Goal: Task Accomplishment & Management: Manage account settings

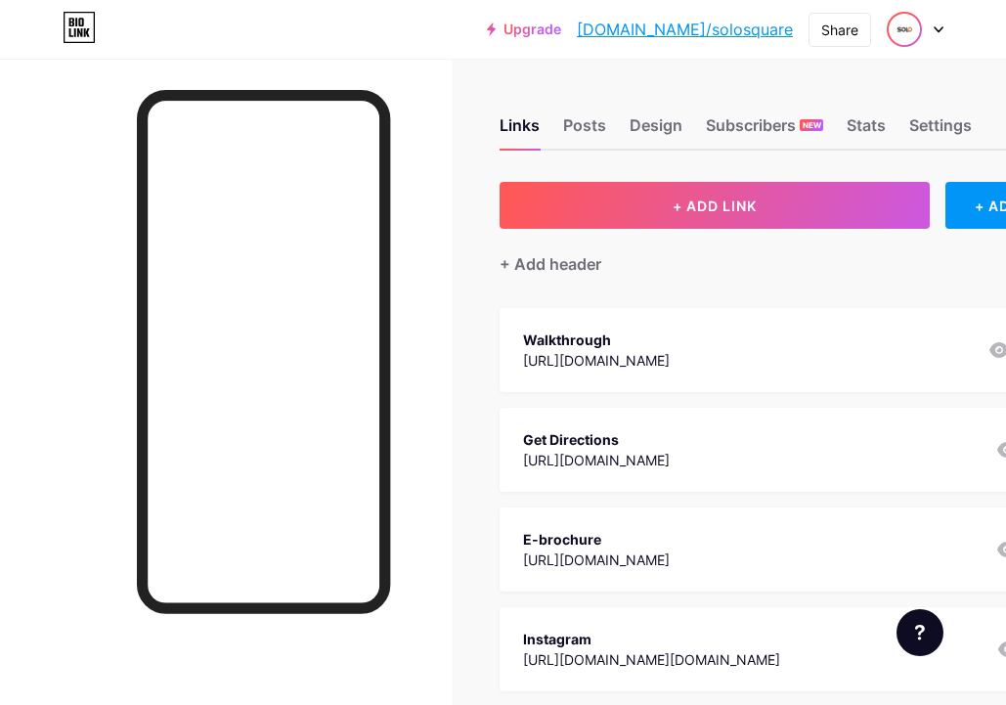
click at [900, 36] on img at bounding box center [904, 29] width 31 height 31
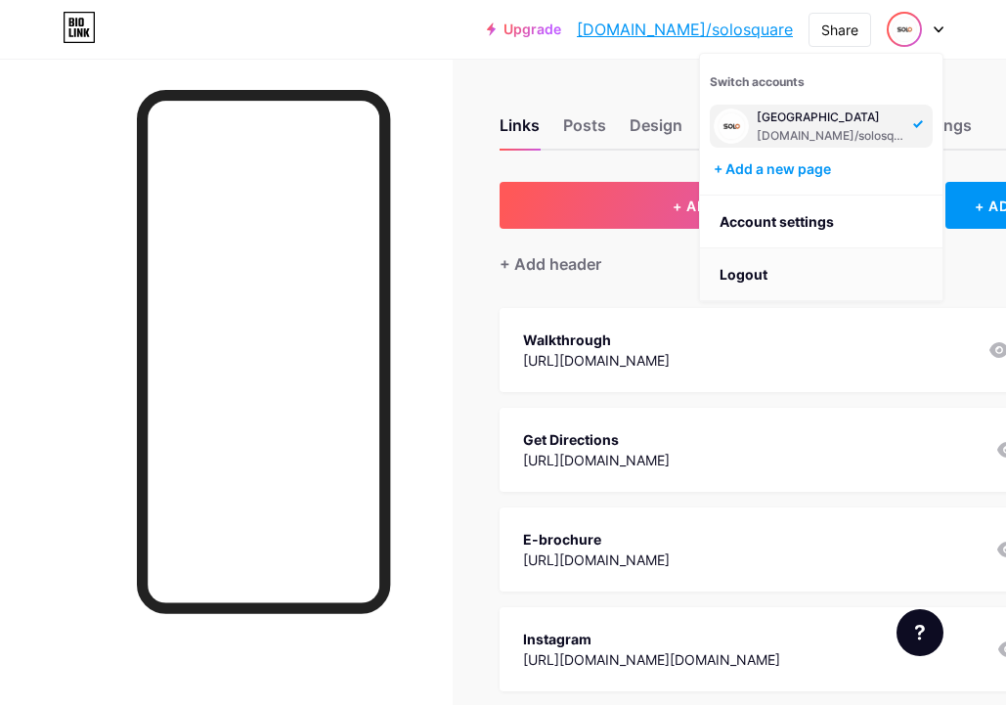
click at [743, 269] on li "Logout" at bounding box center [821, 274] width 243 height 53
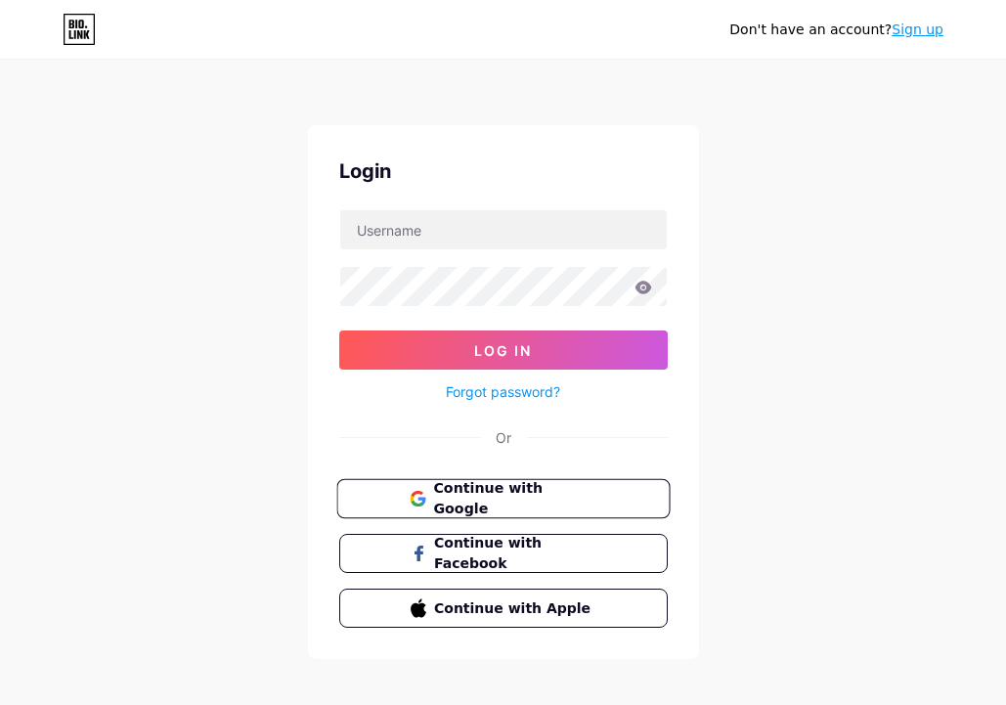
click at [513, 492] on span "Continue with Google" at bounding box center [514, 499] width 163 height 42
click at [513, 496] on span "Continue with Google" at bounding box center [514, 499] width 163 height 42
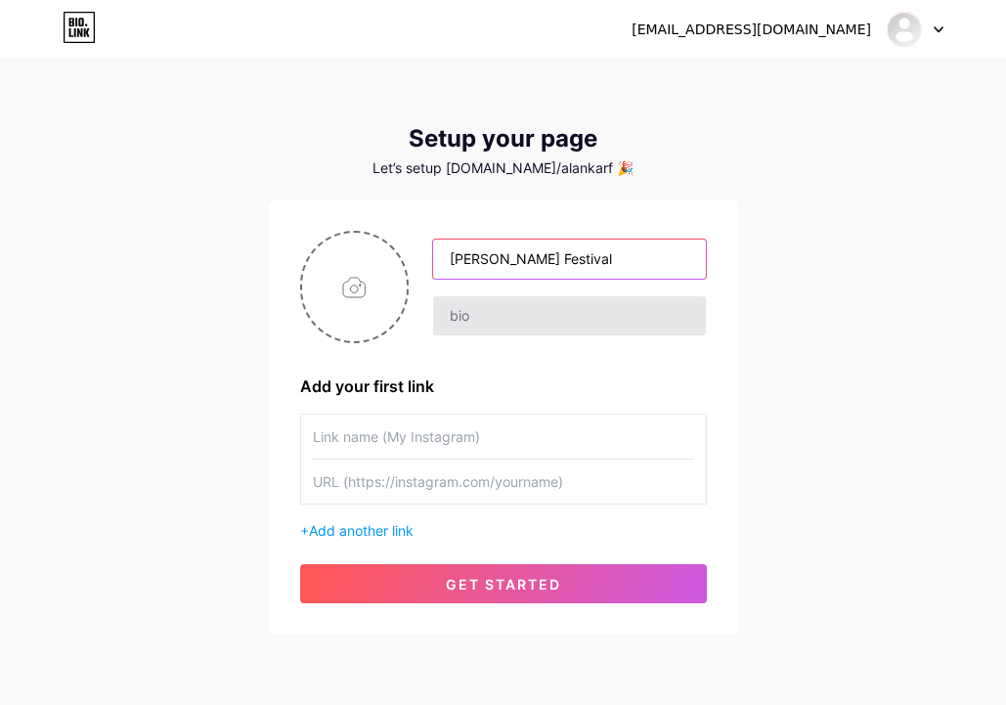
type input "[PERSON_NAME] Festival"
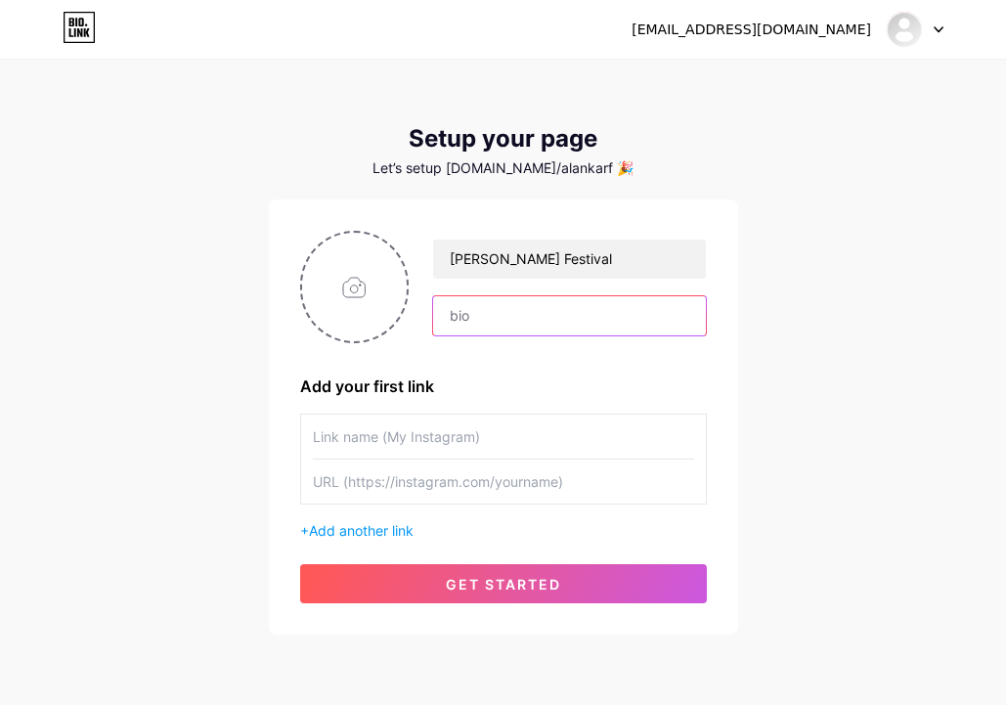
click at [605, 317] on input "text" at bounding box center [569, 315] width 272 height 39
paste input "𝐈𝐧𝐝𝐢𝐚’𝐬 𝐅𝐢𝐧𝐞𝐬𝐭 𝐇𝐚𝐧𝐝𝐢𝐜𝐫𝐚𝐟𝐭 𝐅𝐞𝐬𝐭𝐢𝐯𝐚𝐥 🧵 Empowering Artisans | Celebrating Culture …"
type input "𝐈𝐧𝐝𝐢𝐚’𝐬 𝐅𝐢𝐧𝐞𝐬𝐭 𝐇𝐚𝐧𝐝𝐢𝐜𝐫𝐚𝐟𝐭 𝐅𝐞𝐬𝐭𝐢𝐯𝐚𝐥 🧵 Empowering Artisans | Celebrating Culture …"
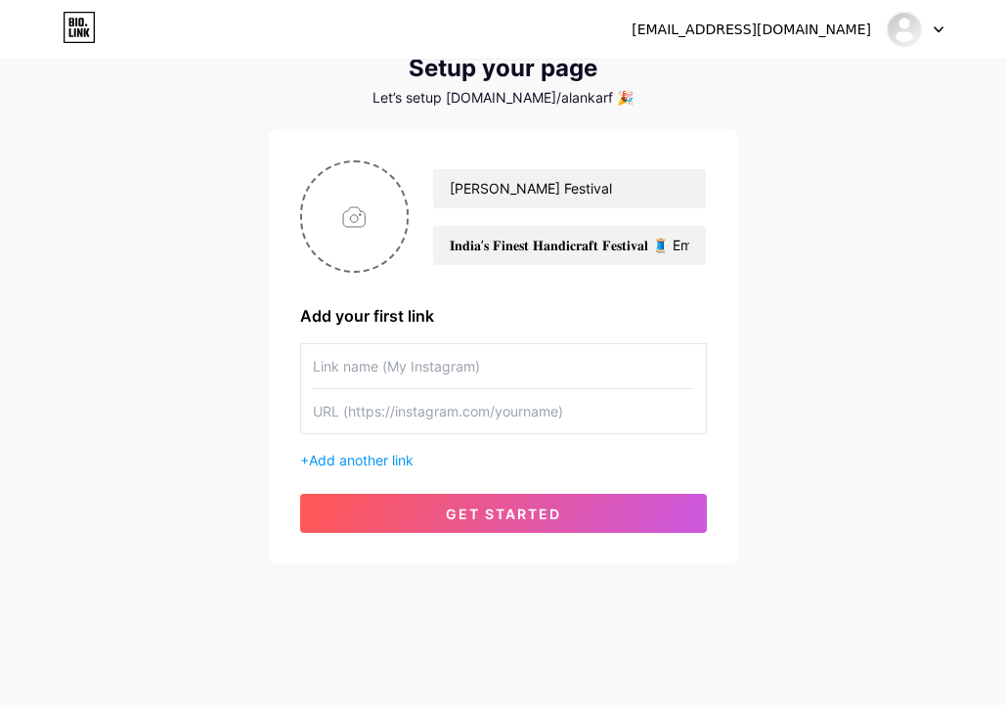
scroll to position [70, 0]
click at [452, 409] on input "text" at bounding box center [503, 411] width 381 height 44
paste input "[URL][DOMAIN_NAME]"
type input "[URL][DOMAIN_NAME]"
click at [439, 372] on input "text" at bounding box center [503, 366] width 381 height 44
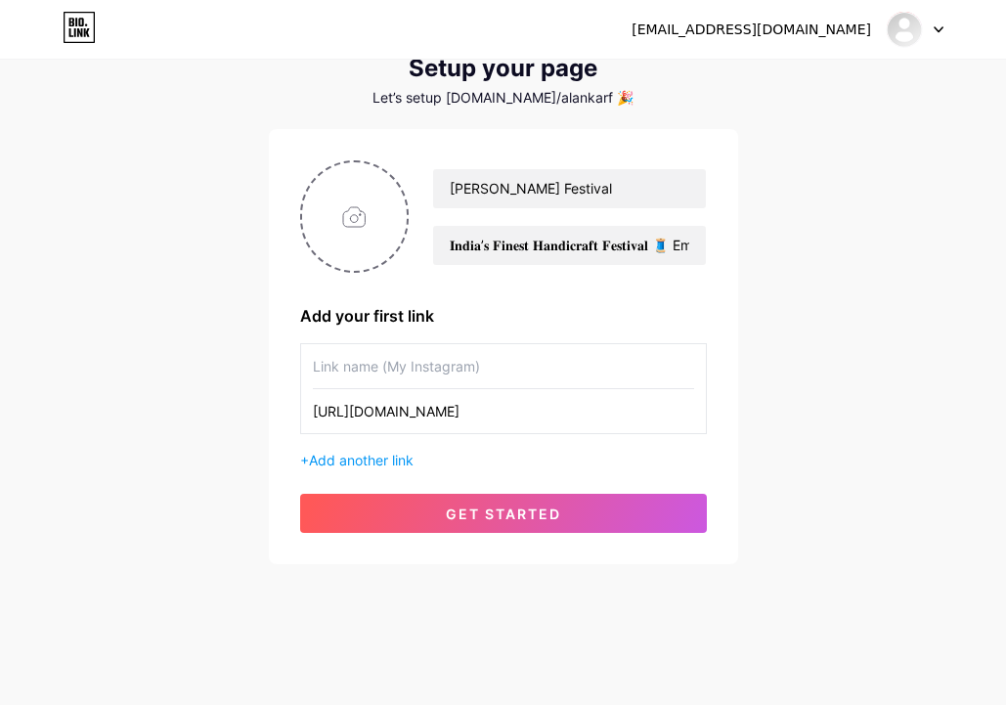
paste input "Workshop Registration"
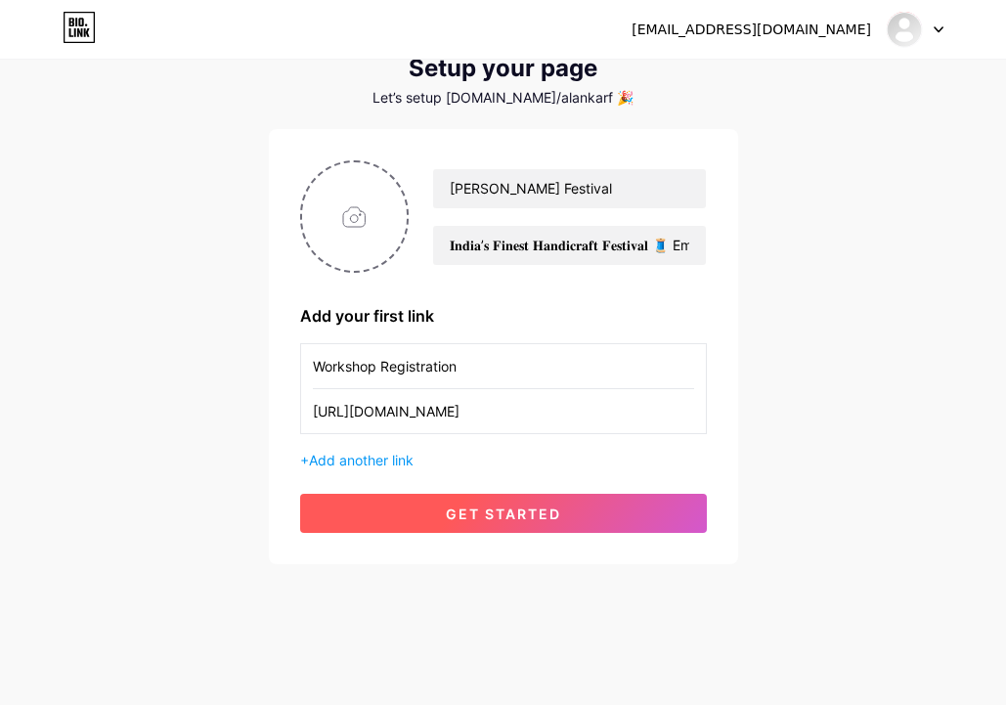
type input "Workshop Registration"
click at [503, 516] on span "get started" at bounding box center [503, 514] width 115 height 17
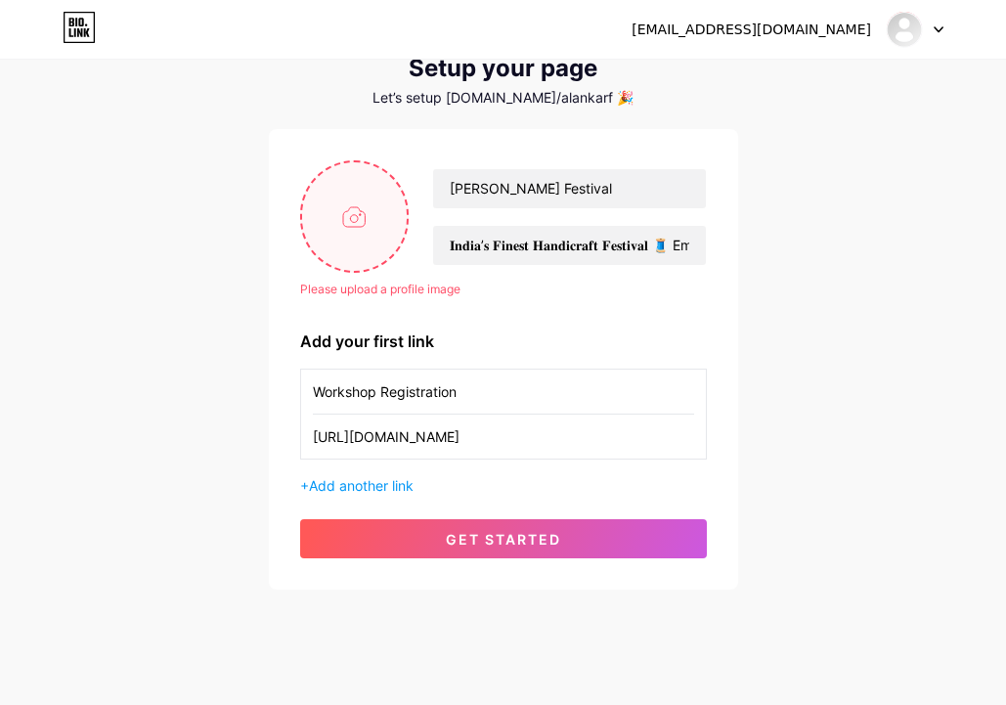
click at [371, 240] on input "file" at bounding box center [355, 216] width 106 height 109
click at [351, 225] on input "file" at bounding box center [355, 216] width 106 height 109
type input "C:\fakepath\[PERSON_NAME] Invite-01.png"
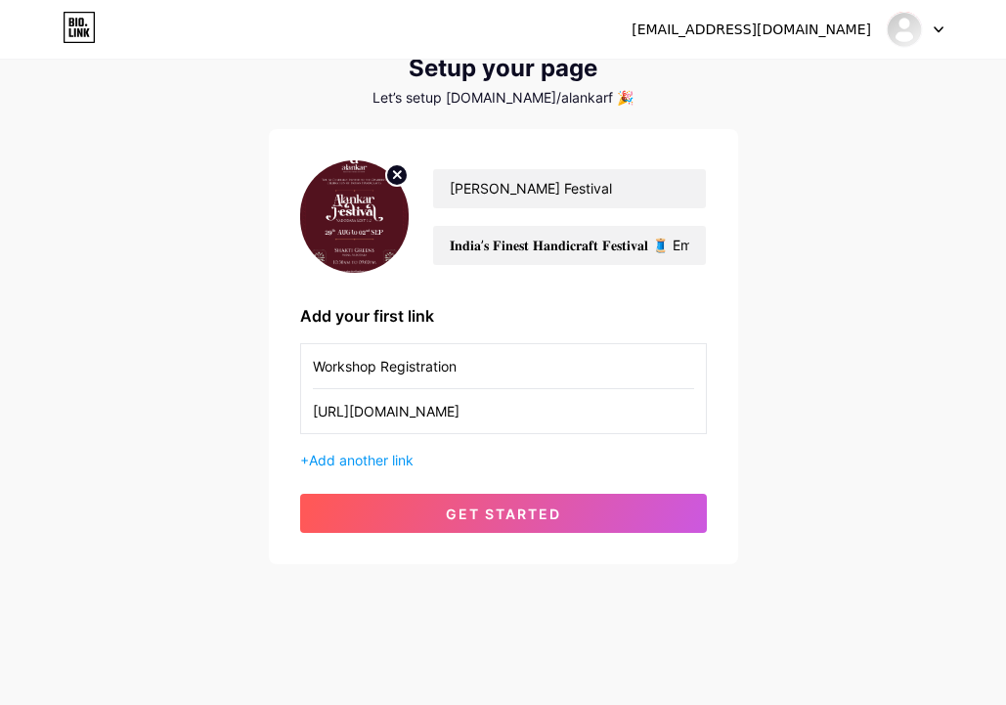
click at [367, 238] on img at bounding box center [355, 216] width 110 height 112
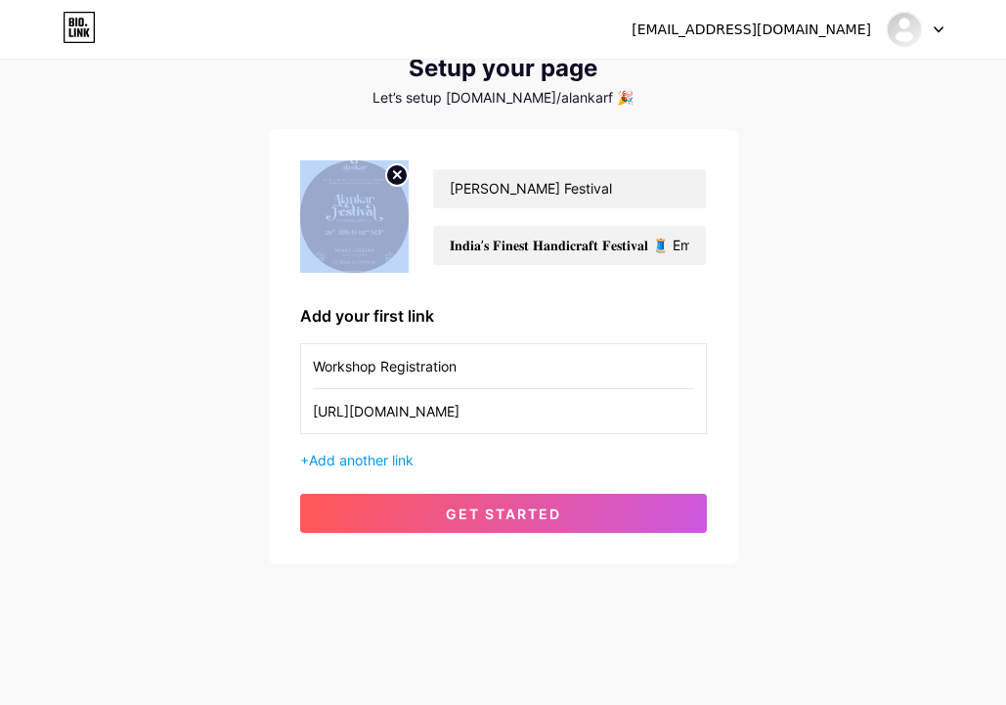
click at [367, 238] on img at bounding box center [355, 216] width 110 height 112
click at [378, 258] on img at bounding box center [355, 216] width 110 height 112
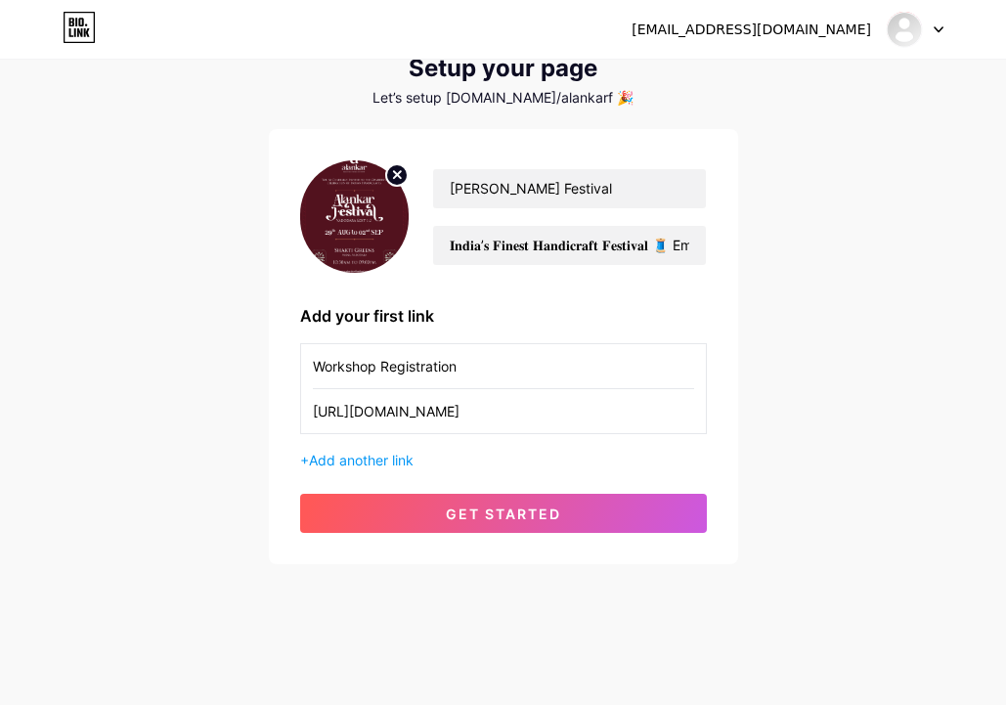
click at [330, 221] on img at bounding box center [355, 216] width 110 height 112
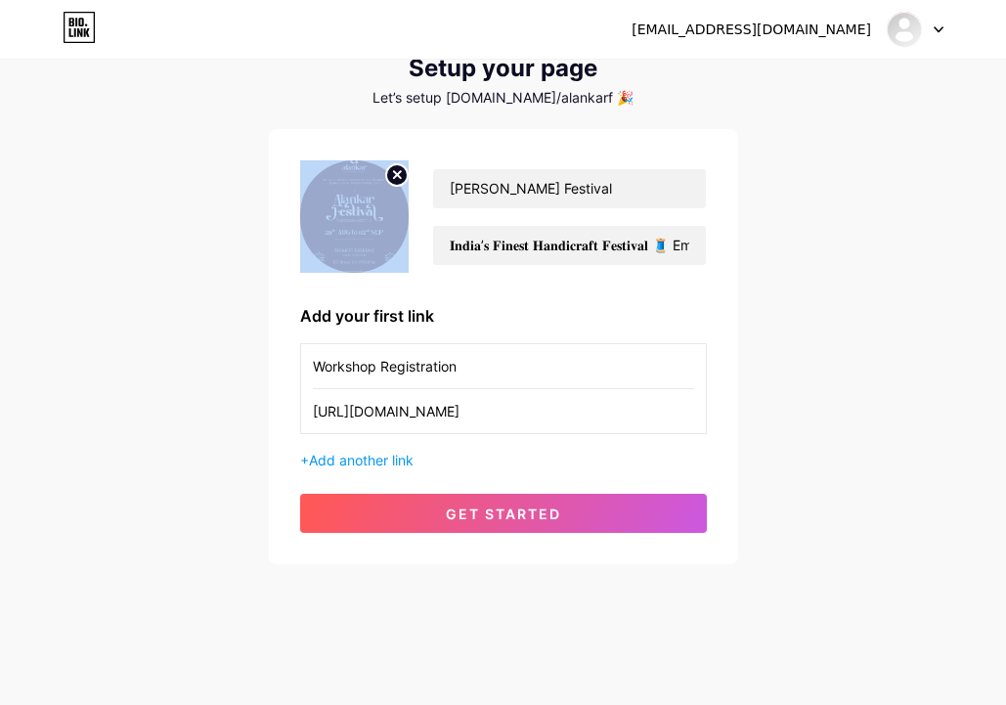
click at [330, 221] on img at bounding box center [355, 216] width 110 height 112
click at [387, 232] on img at bounding box center [355, 216] width 110 height 112
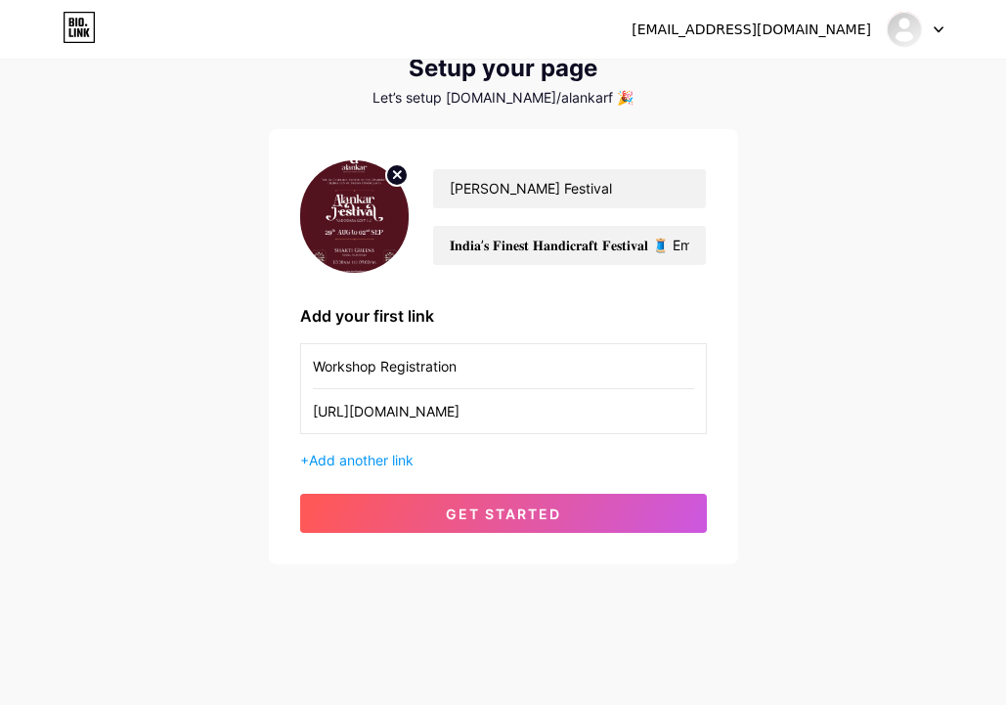
click at [396, 176] on icon at bounding box center [397, 174] width 7 height 7
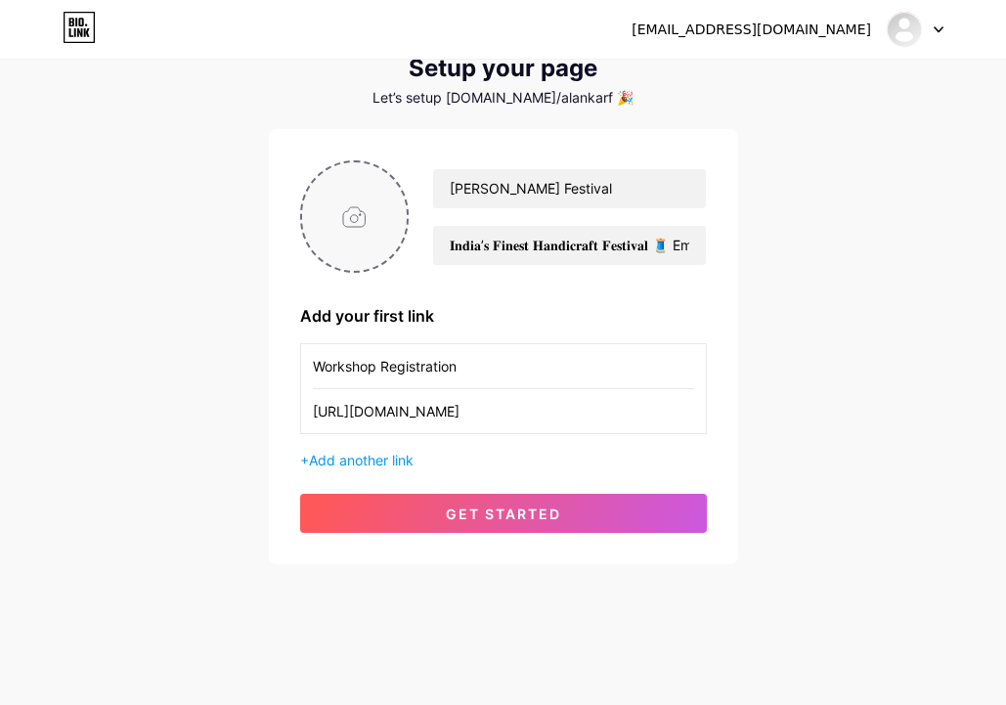
click at [344, 216] on input "file" at bounding box center [355, 216] width 106 height 109
type input "C:\fakepath\Screenshot [DATE] 6.03.50 PM.png"
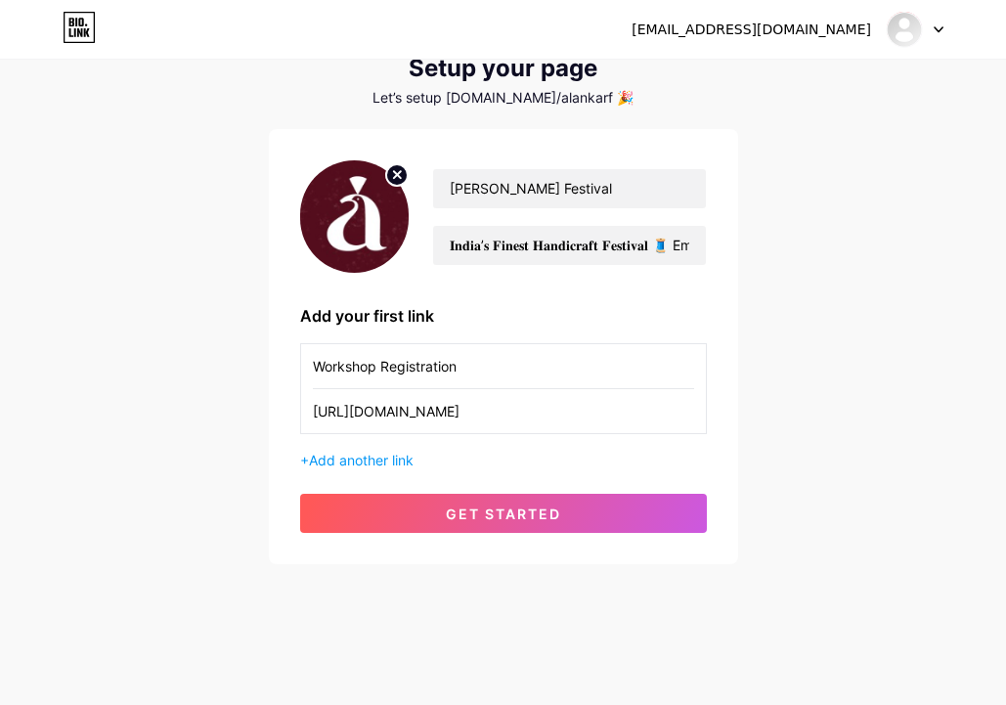
click at [341, 223] on img at bounding box center [355, 216] width 110 height 112
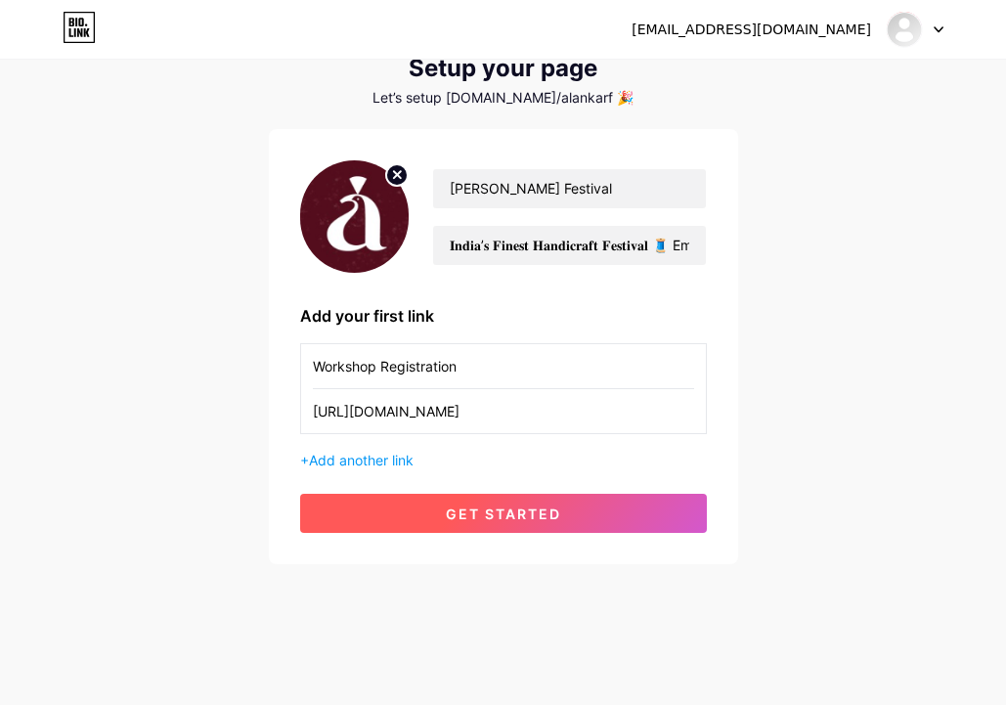
click at [493, 511] on span "get started" at bounding box center [503, 514] width 115 height 17
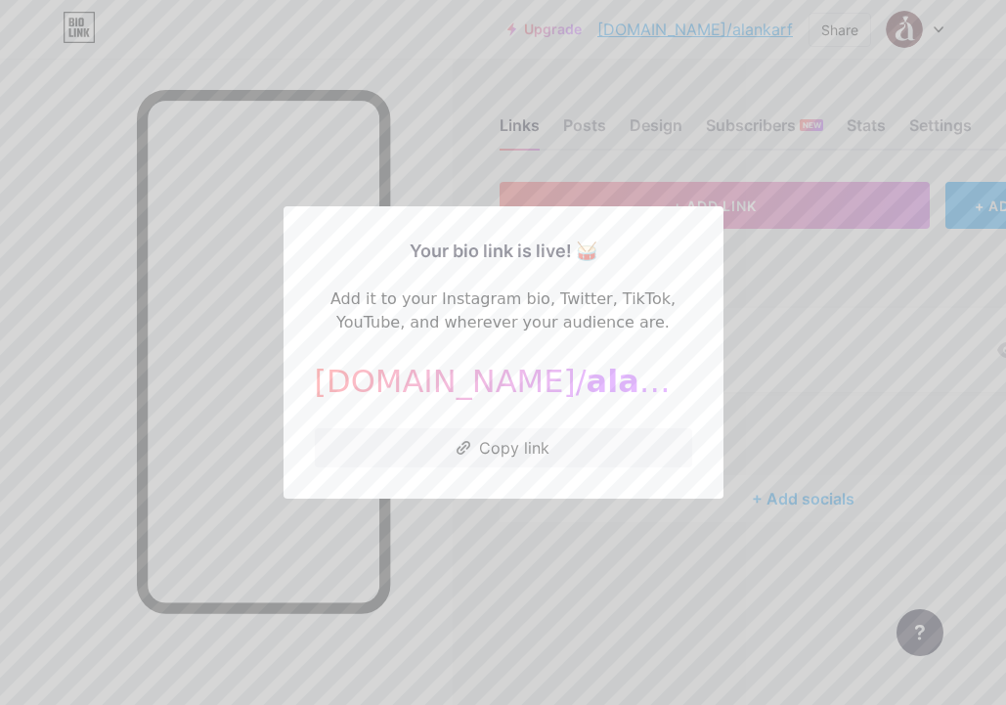
click at [593, 495] on div "Your bio link is live! 🥁 Add it to your Instagram bio, Twitter, TikTok, YouTube…" at bounding box center [504, 352] width 440 height 292
click at [596, 433] on button "Copy link" at bounding box center [504, 447] width 378 height 39
click at [598, 444] on button "Copied!" at bounding box center [504, 447] width 378 height 39
click at [513, 452] on button "Copy link" at bounding box center [504, 447] width 378 height 39
click at [515, 452] on button "Copy link" at bounding box center [504, 447] width 378 height 39
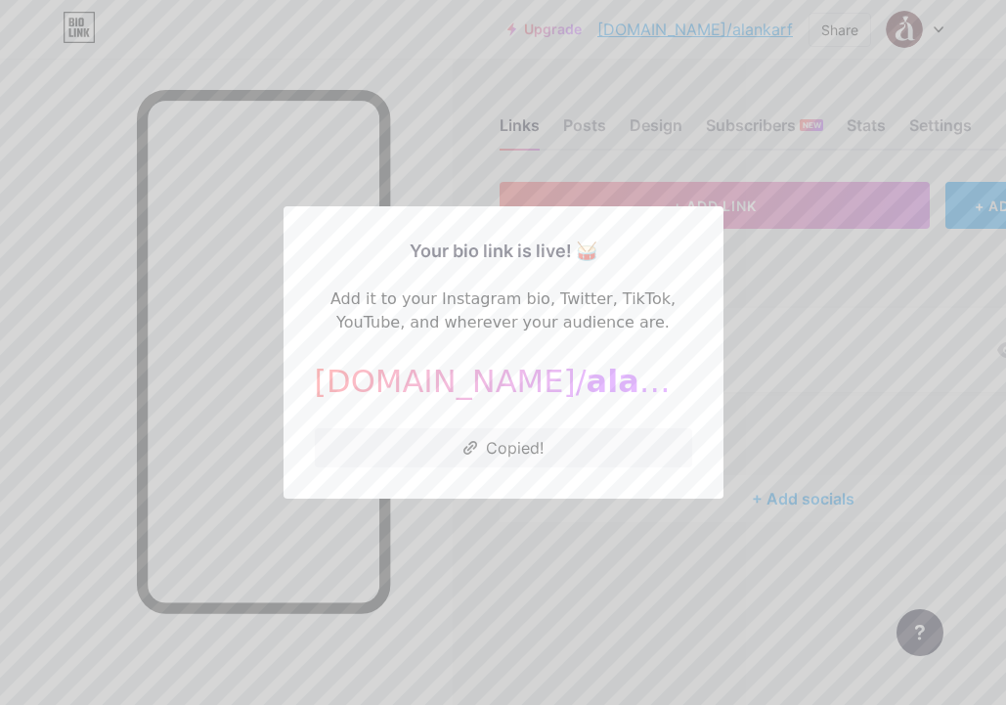
click at [601, 567] on div at bounding box center [503, 352] width 1006 height 705
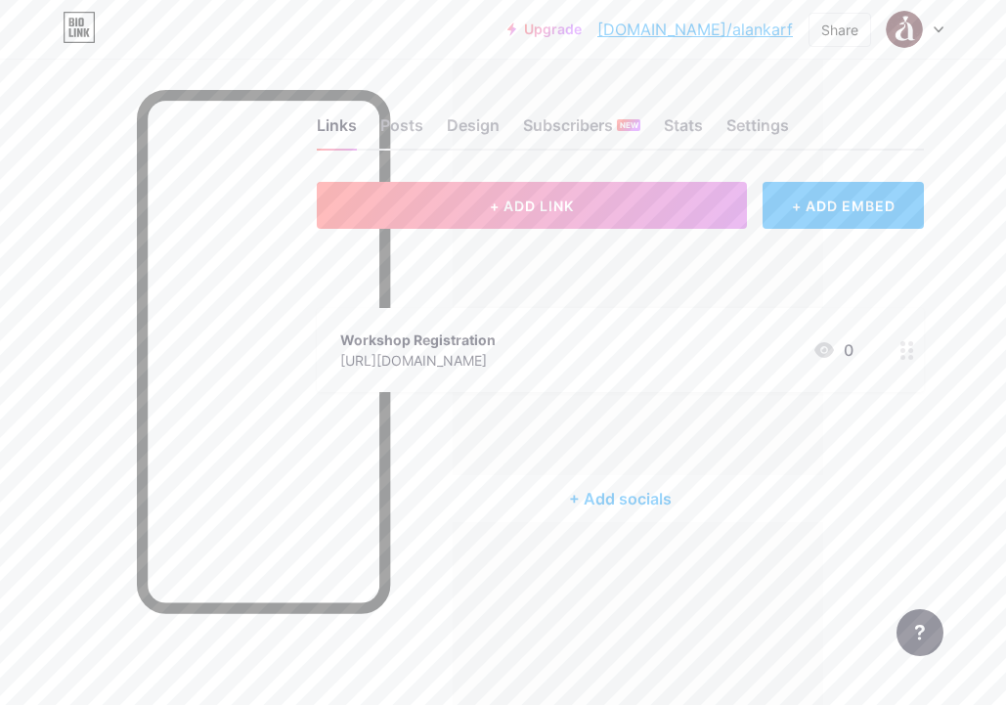
scroll to position [0, 183]
click at [483, 128] on div "Design" at bounding box center [473, 130] width 53 height 35
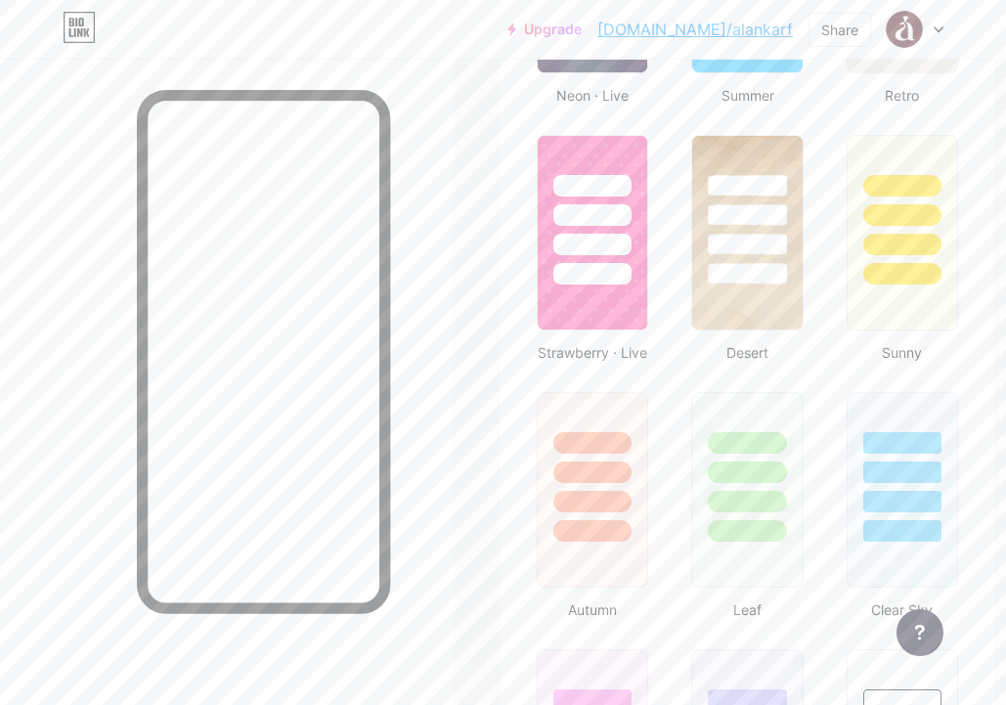
scroll to position [1447, 0]
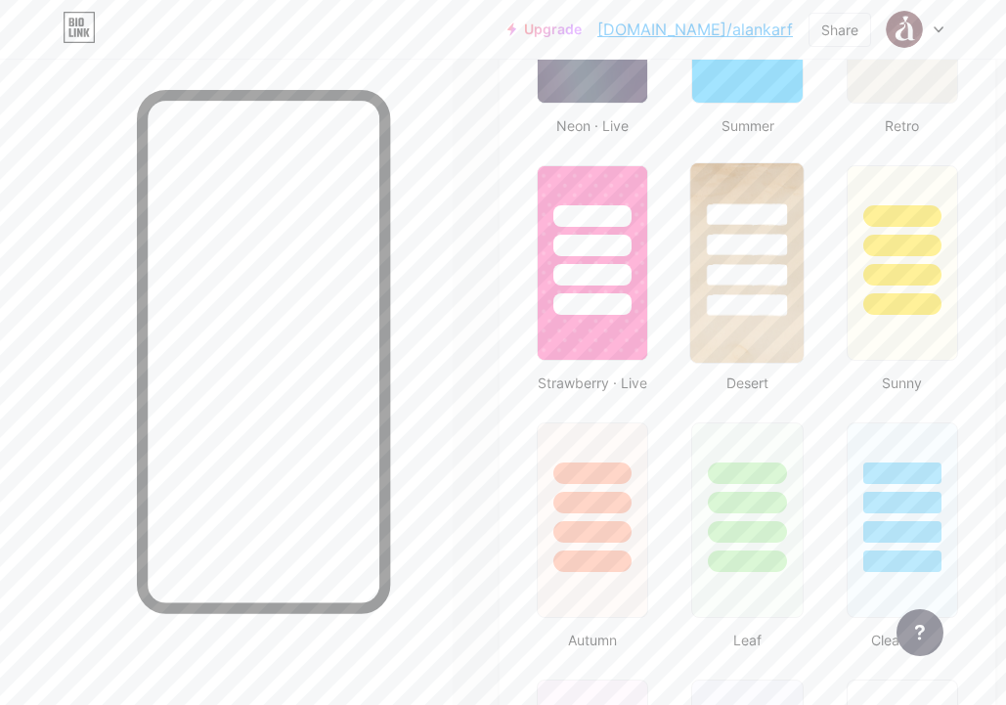
click at [733, 311] on div at bounding box center [747, 305] width 81 height 22
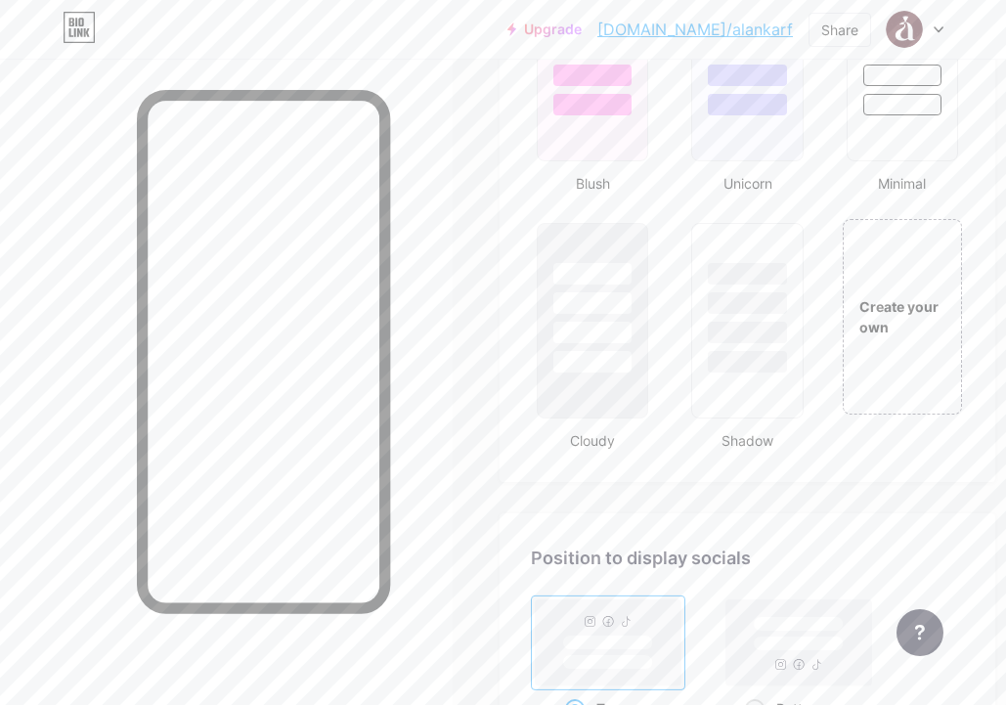
scroll to position [1858, 0]
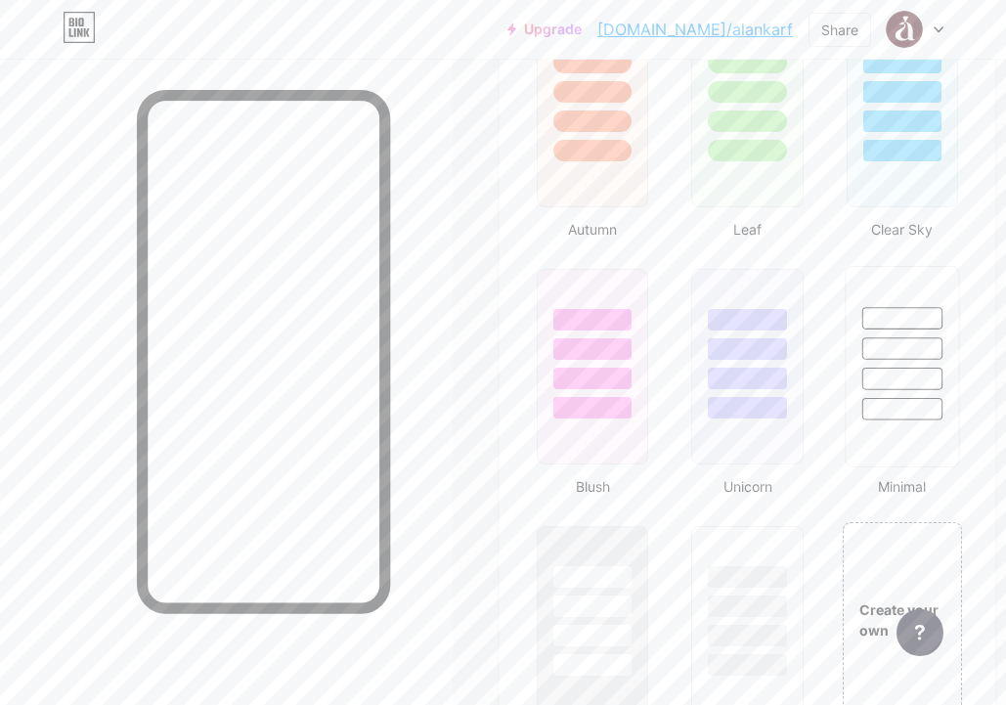
click at [962, 439] on div at bounding box center [902, 366] width 127 height 213
click at [957, 439] on div at bounding box center [902, 366] width 115 height 201
click at [852, 457] on div at bounding box center [902, 367] width 111 height 196
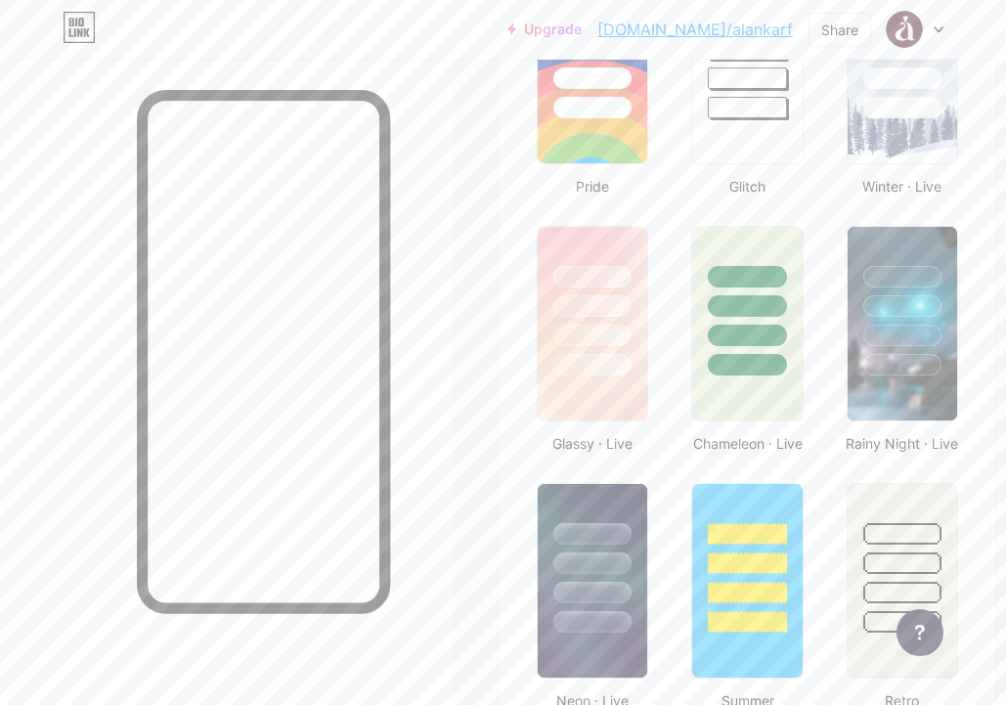
scroll to position [241, 0]
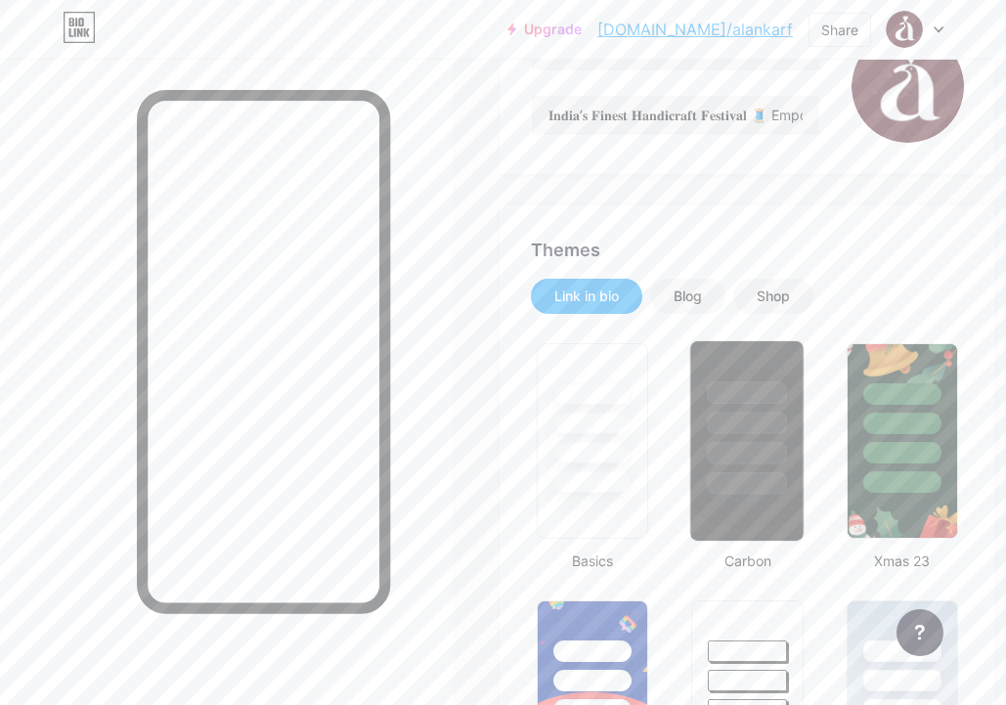
click at [779, 478] on div at bounding box center [747, 483] width 81 height 22
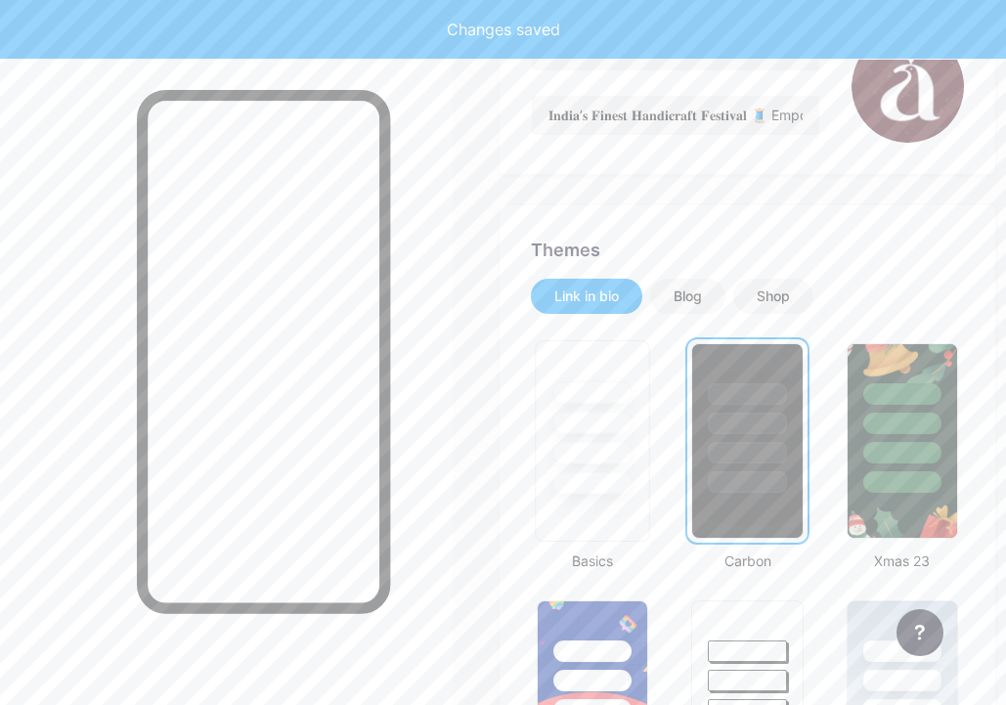
click at [617, 464] on div at bounding box center [593, 453] width 81 height 22
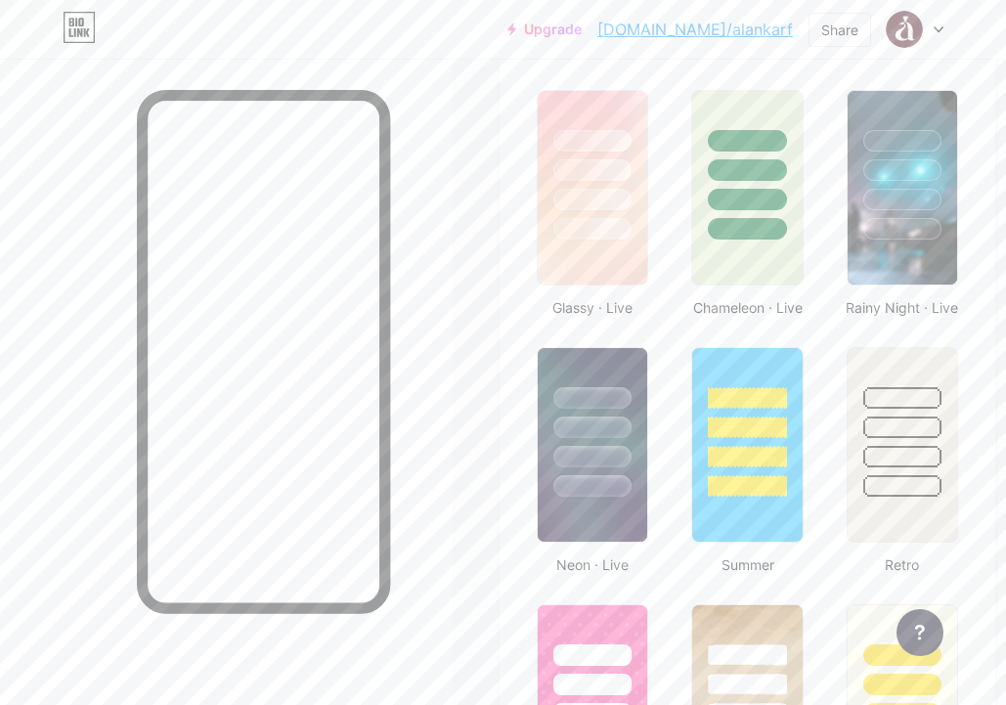
scroll to position [1108, 0]
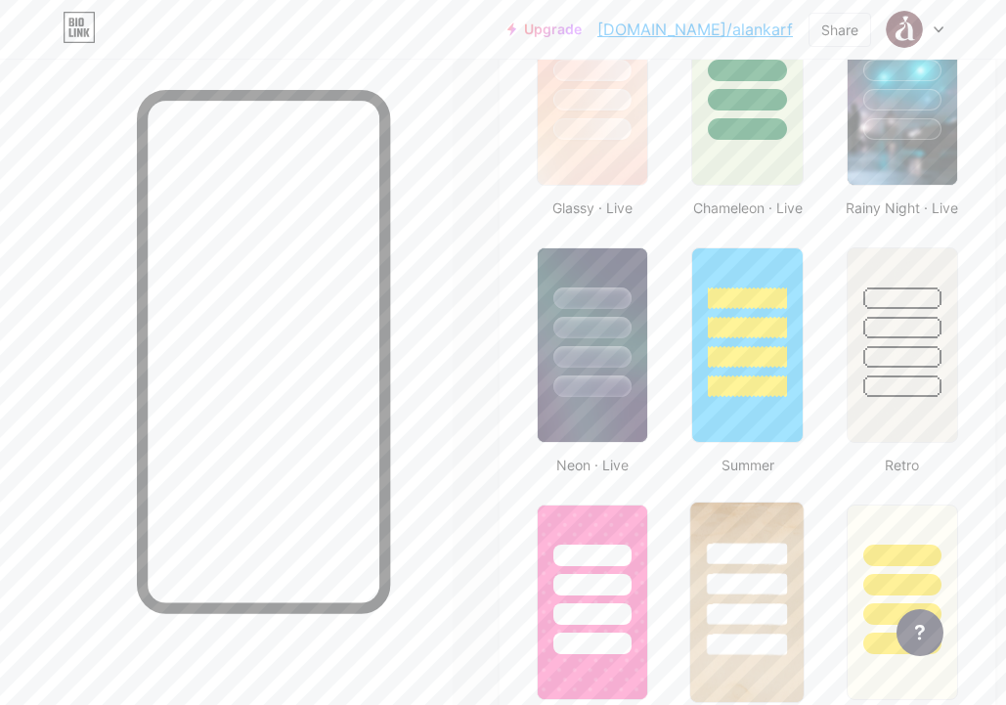
click at [761, 524] on div at bounding box center [747, 580] width 113 height 154
click at [746, 524] on div at bounding box center [747, 580] width 110 height 149
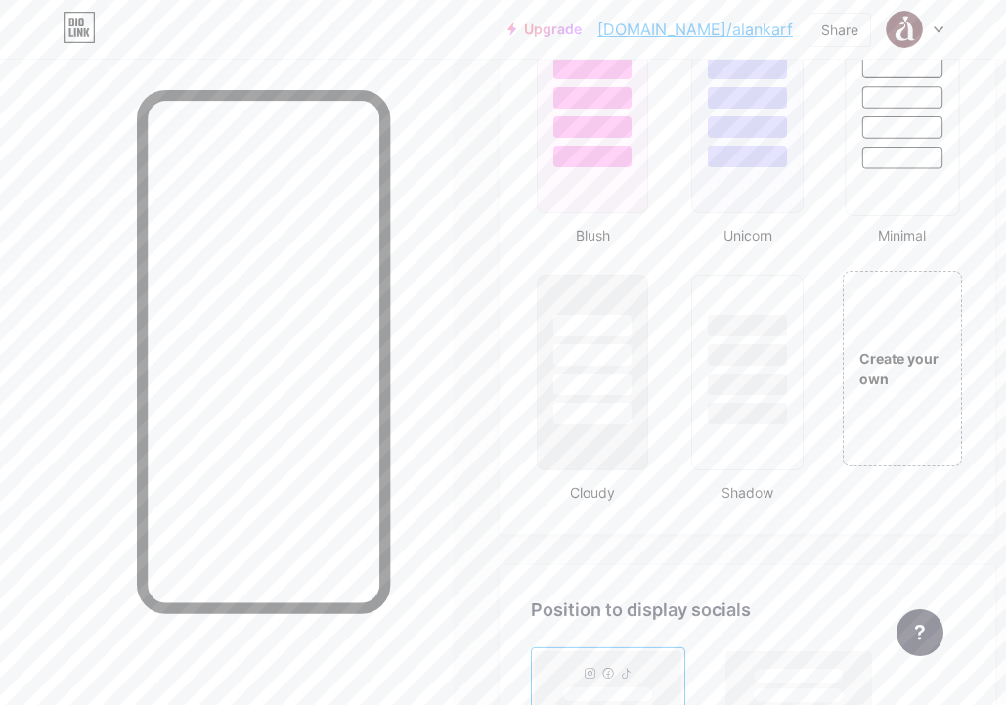
scroll to position [2194, 0]
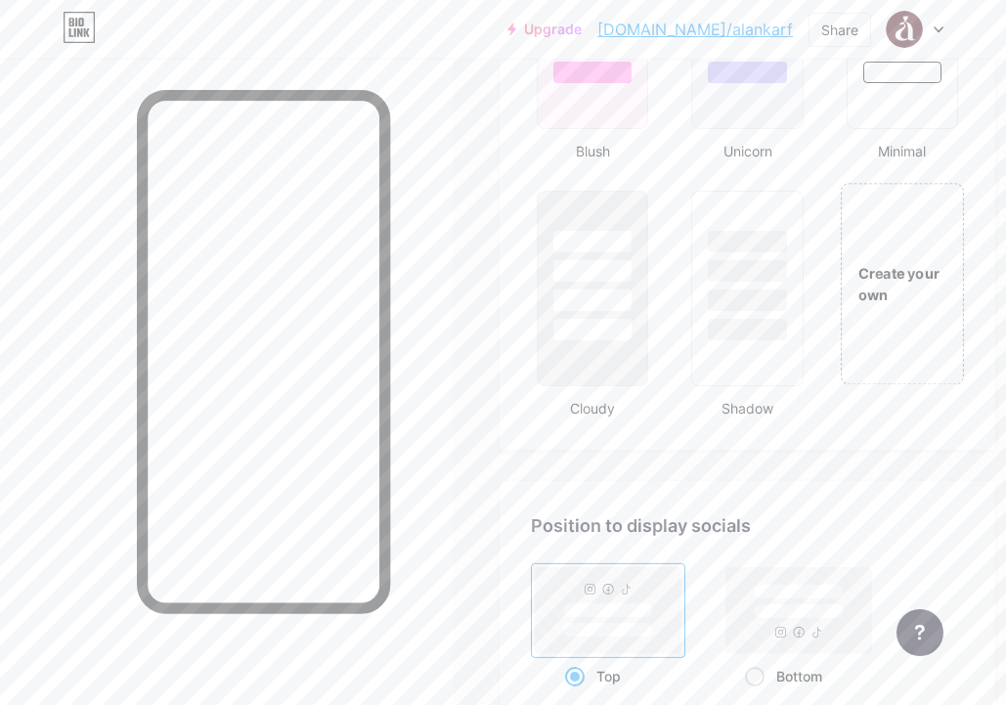
click at [878, 325] on div "Create your own" at bounding box center [902, 283] width 123 height 201
click at [906, 288] on div "Create your own" at bounding box center [902, 284] width 119 height 41
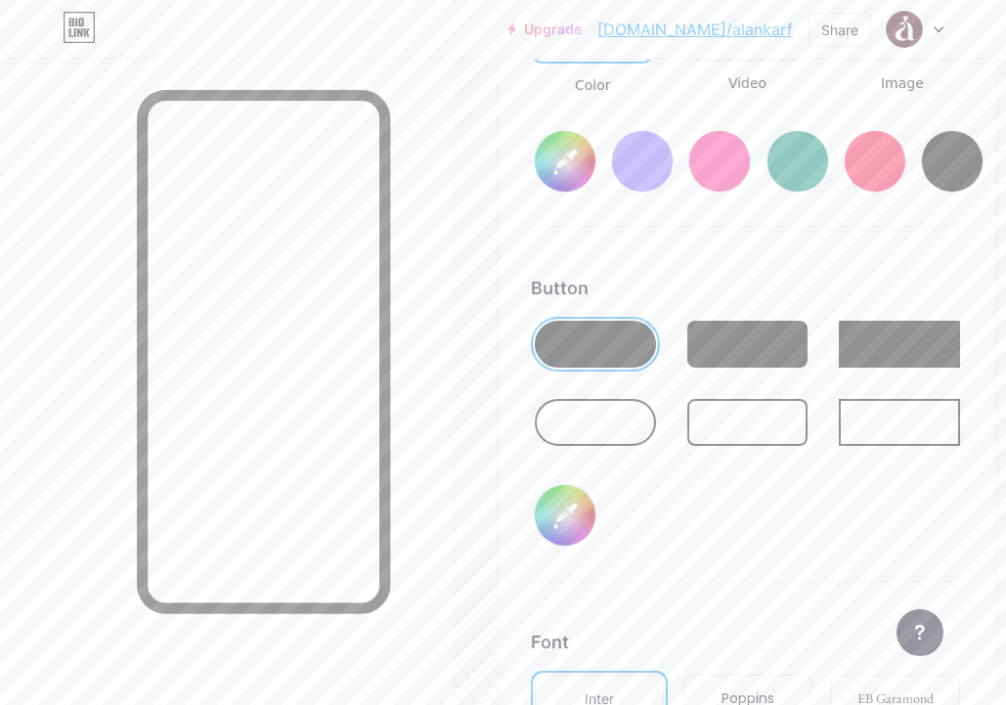
type input "#ffffff"
type input "#000000"
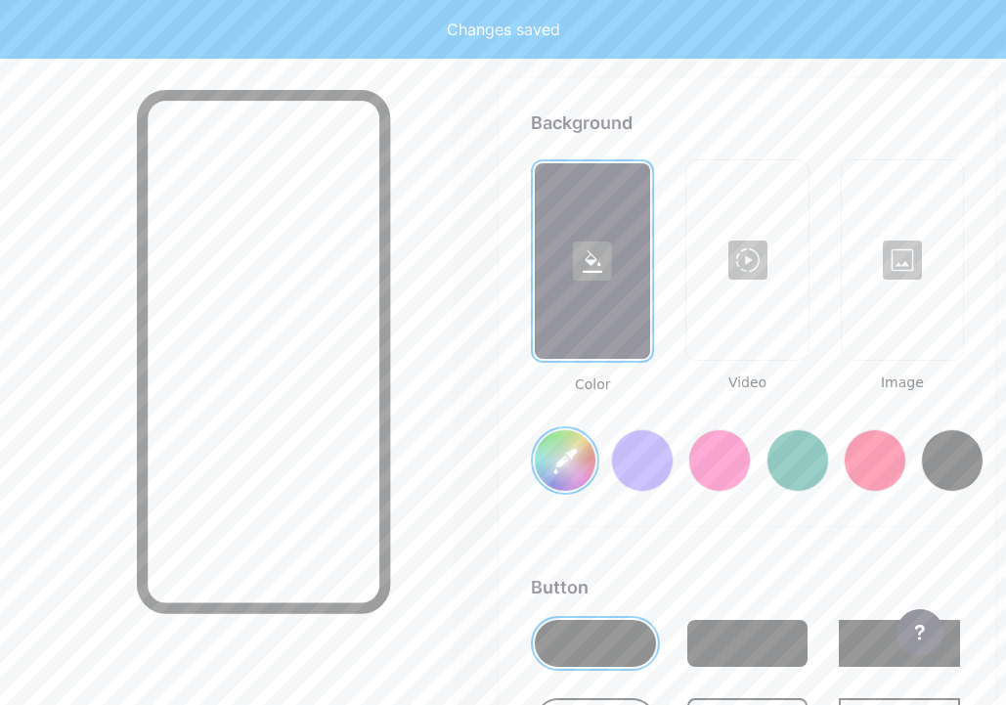
scroll to position [2490, 0]
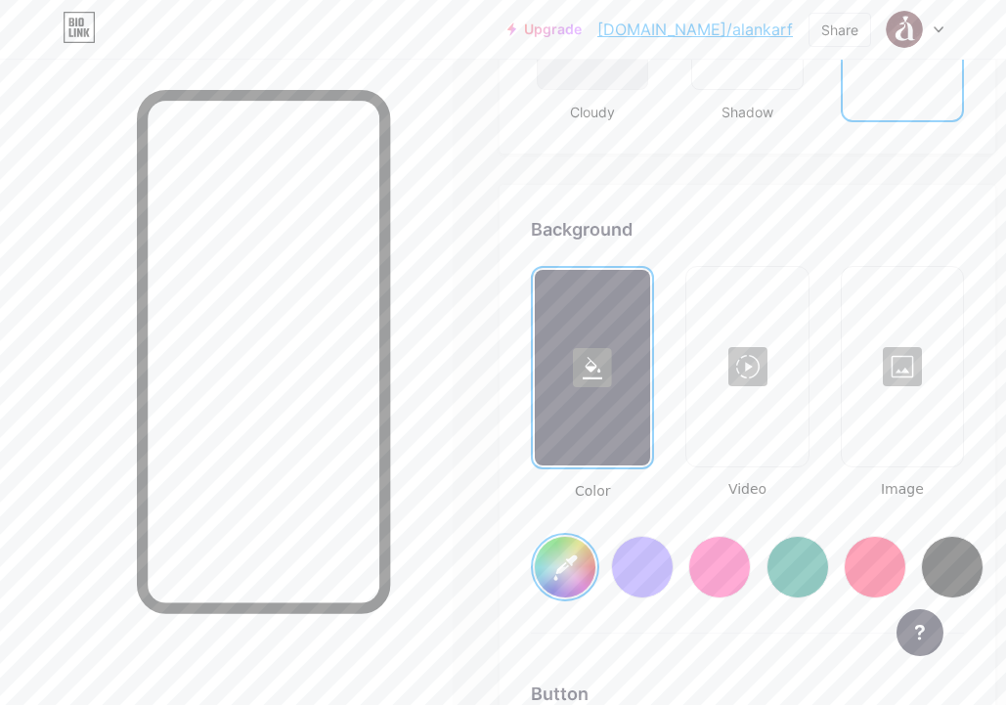
click at [584, 378] on icon at bounding box center [593, 368] width 20 height 22
click at [579, 556] on input "#ffffff" at bounding box center [565, 567] width 61 height 61
click at [678, 236] on div "Background" at bounding box center [747, 229] width 433 height 26
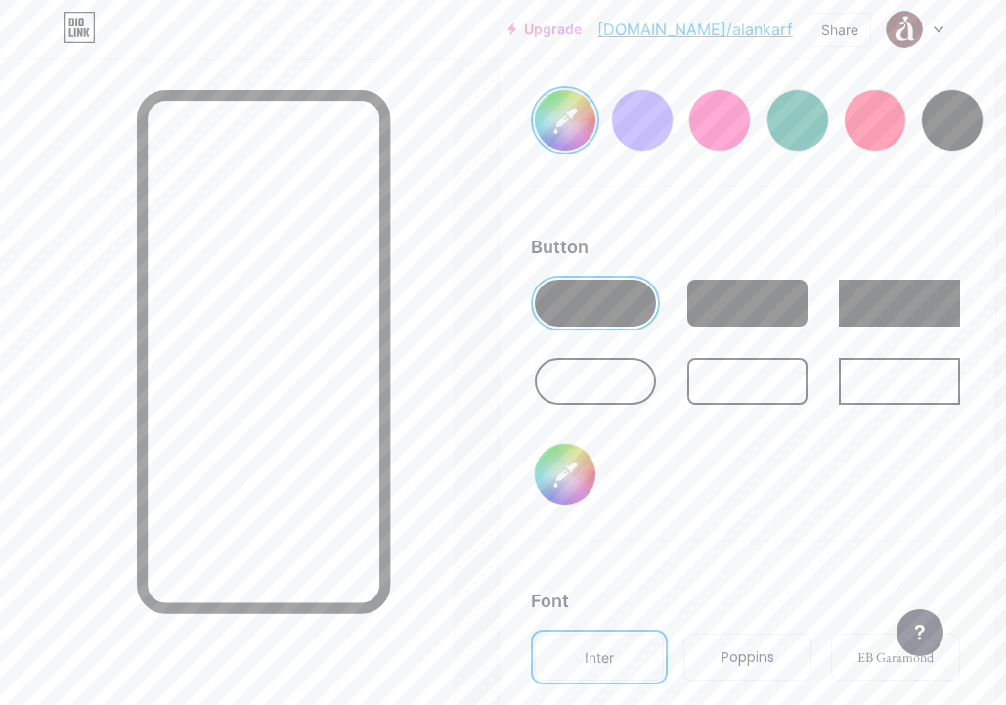
scroll to position [2952, 0]
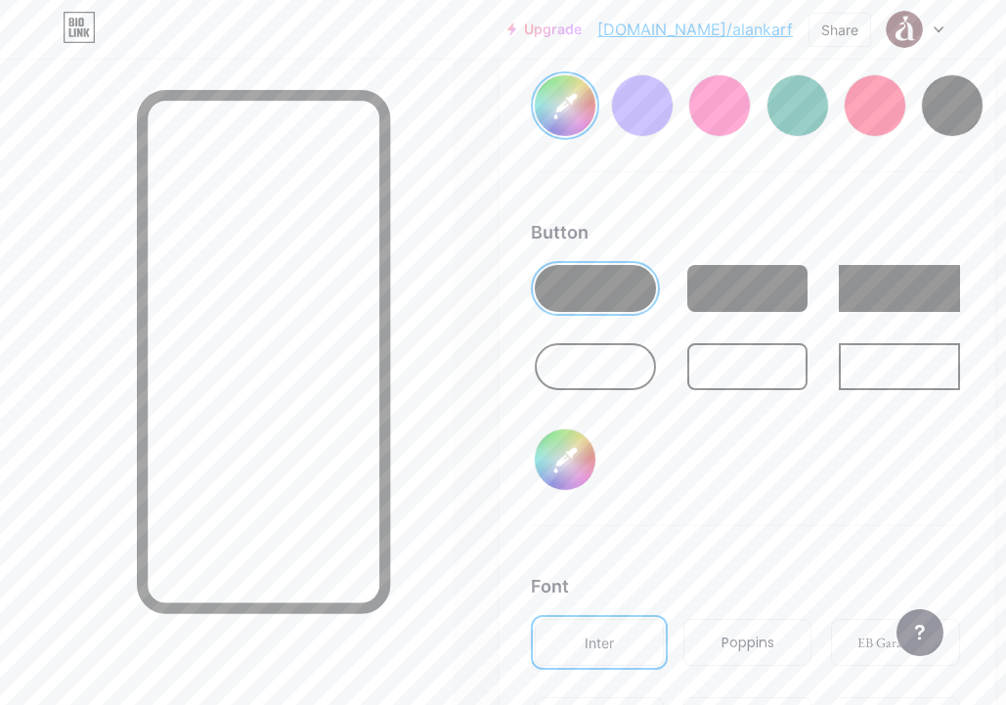
click at [636, 371] on div at bounding box center [595, 366] width 121 height 47
click at [632, 289] on div at bounding box center [595, 288] width 121 height 47
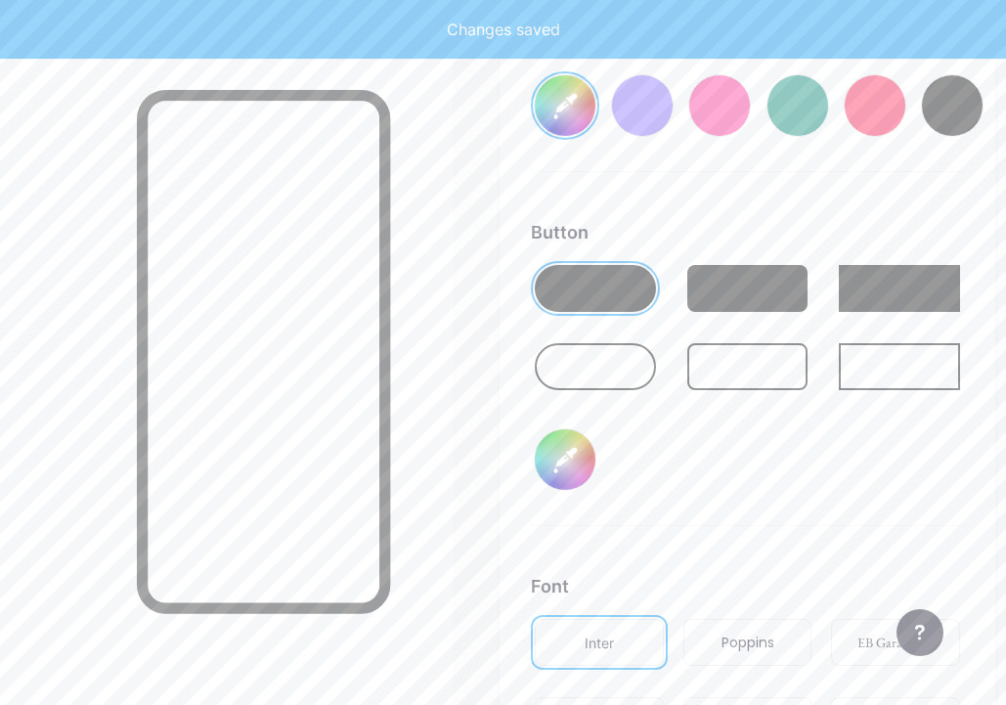
click at [630, 289] on div at bounding box center [595, 288] width 121 height 47
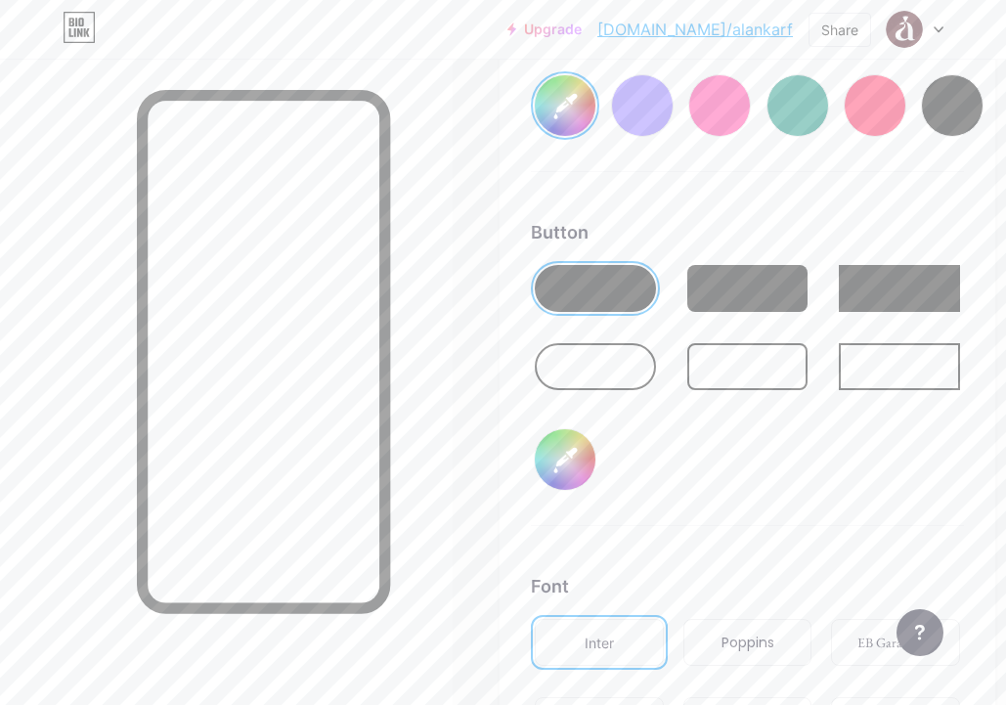
click at [552, 475] on input "#000000" at bounding box center [565, 459] width 61 height 61
type input "#4d141e"
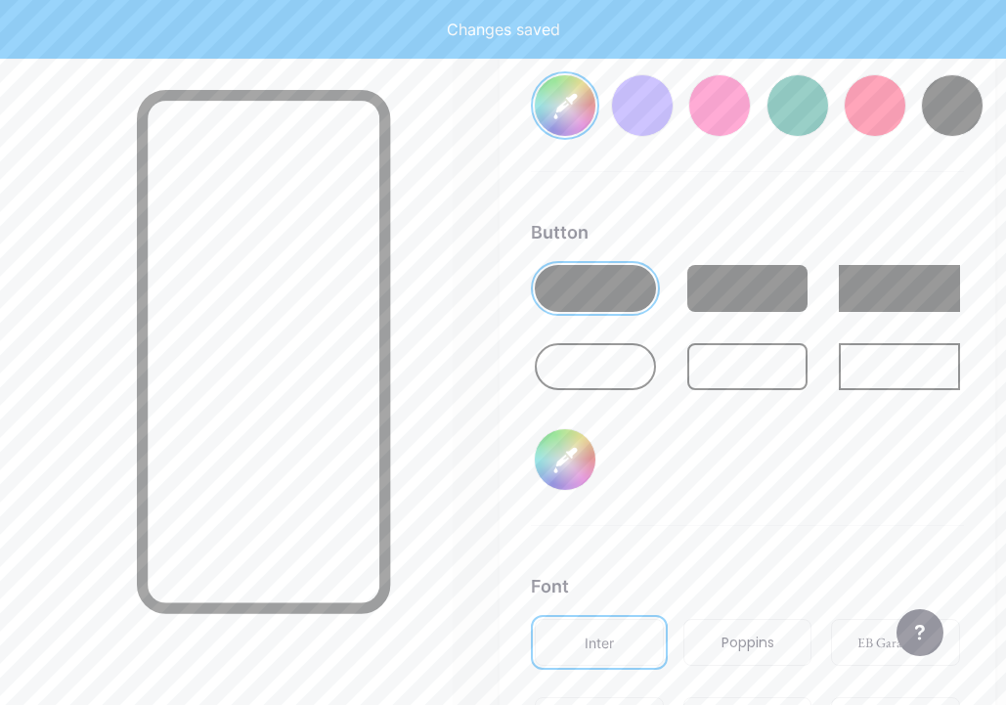
type input "#ffffff"
type input "#4d141e"
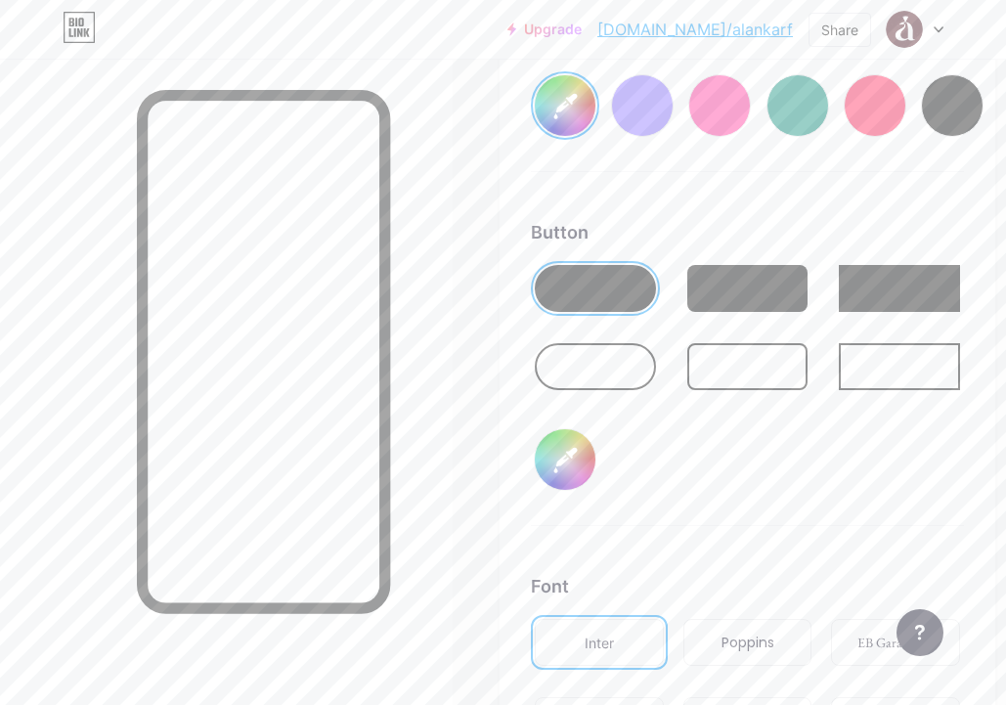
click at [649, 512] on div "Button #ffffff" at bounding box center [747, 372] width 433 height 307
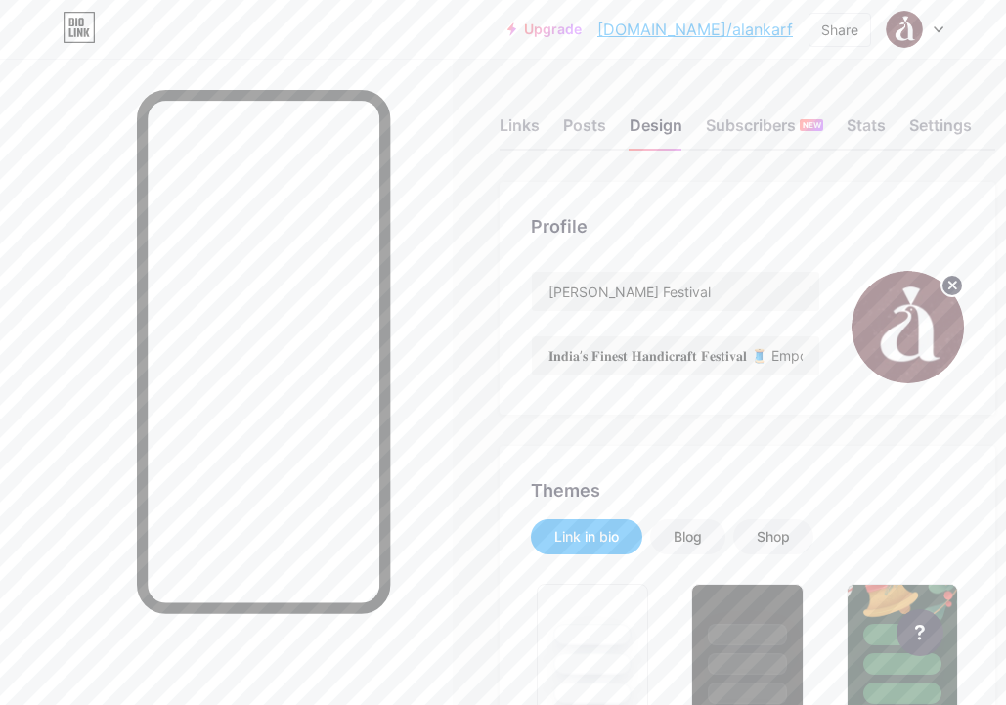
scroll to position [0, 0]
drag, startPoint x: 788, startPoint y: 361, endPoint x: 555, endPoint y: 354, distance: 233.9
click at [555, 354] on input "𝐈𝐧𝐝𝐢𝐚’𝐬 𝐅𝐢𝐧𝐞𝐬𝐭 𝐇𝐚𝐧𝐝𝐢𝐜𝐫𝐚𝐟𝐭 𝐅𝐞𝐬𝐭𝐢𝐯𝐚𝐥 🧵 Empowering Artisans | Celebrating Culture …" at bounding box center [676, 355] width 288 height 39
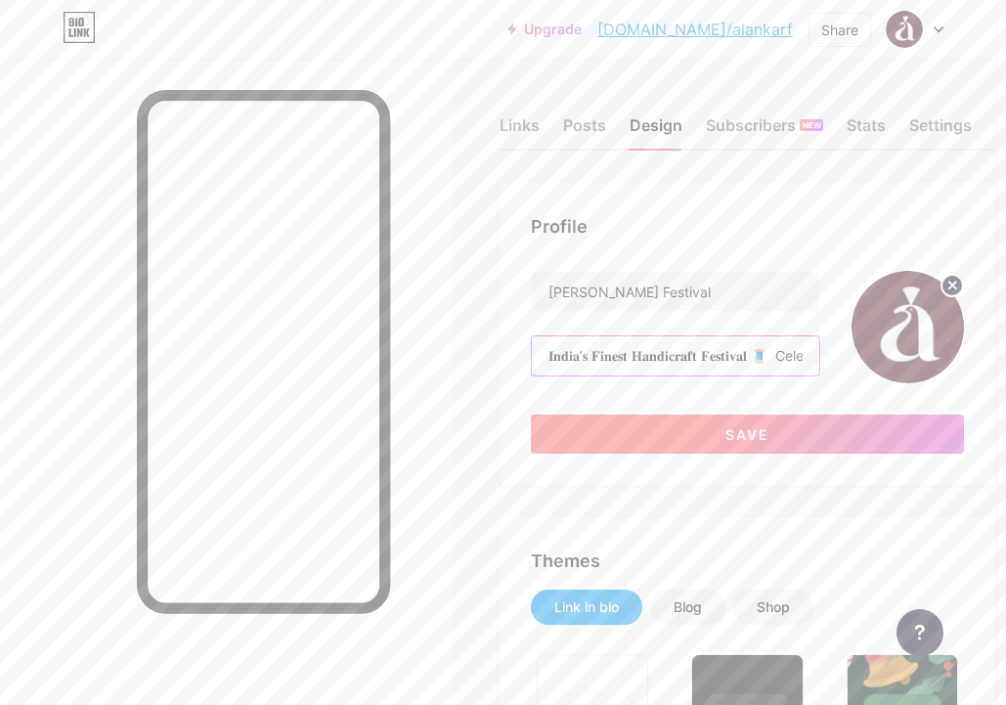
type input "𝐈𝐧𝐝𝐢𝐚’𝐬 𝐅𝐢𝐧𝐞𝐬𝐭 𝐇𝐚𝐧𝐝𝐢𝐜𝐫𝐚𝐟𝐭 𝐅𝐞𝐬𝐭𝐢𝐯𝐚𝐥 🧵 Celebrating Culture 📍[GEOGRAPHIC_DATA] | […"
click at [629, 427] on button "Save" at bounding box center [747, 434] width 433 height 39
type input "#4d141e"
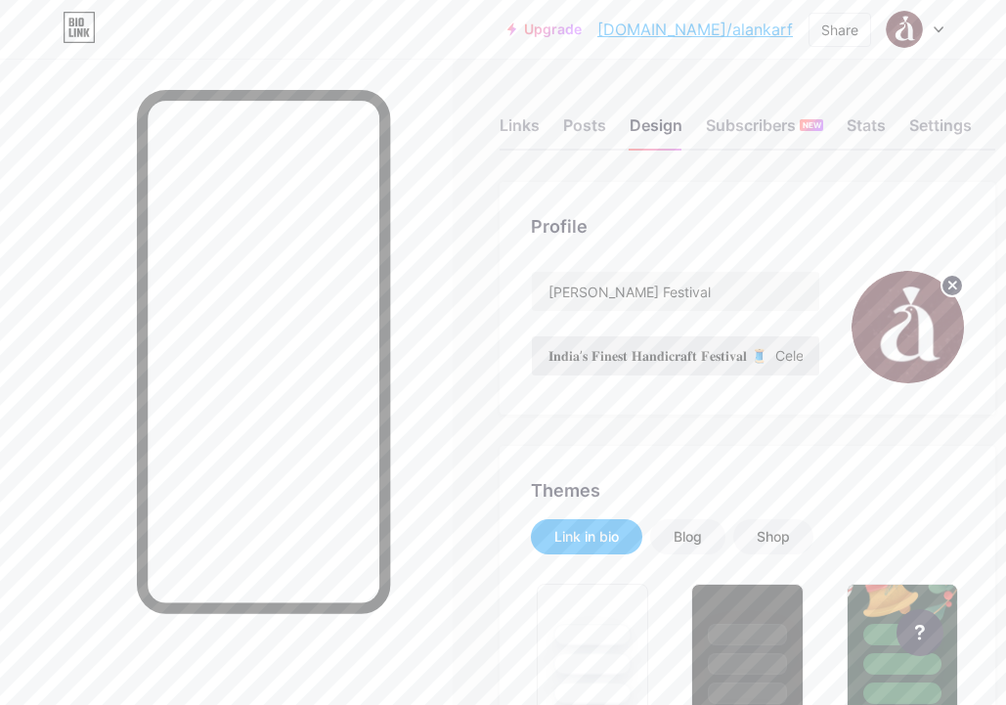
scroll to position [0, 73]
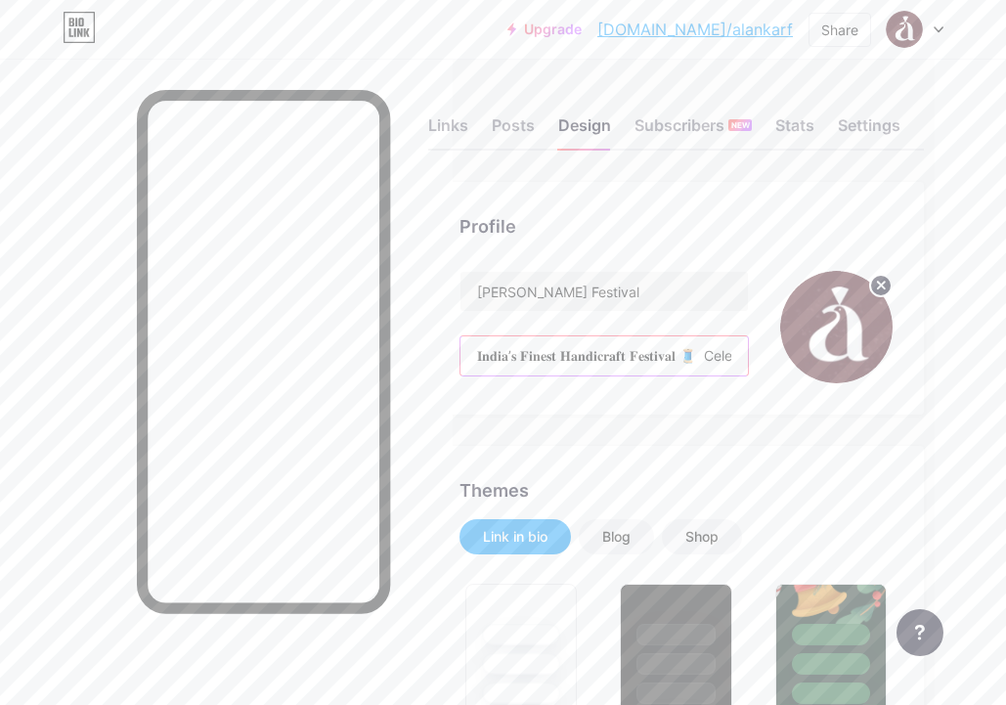
click at [717, 363] on input "𝐈𝐧𝐝𝐢𝐚’𝐬 𝐅𝐢𝐧𝐞𝐬𝐭 𝐇𝐚𝐧𝐝𝐢𝐜𝐫𝐚𝐟𝐭 𝐅𝐞𝐬𝐭𝐢𝐯𝐚𝐥 🧵 Celebrating Culture 📍[GEOGRAPHIC_DATA] | […" at bounding box center [605, 355] width 288 height 39
click at [725, 363] on input "𝐈𝐧𝐝𝐢𝐚’𝐬 𝐅𝐢𝐧𝐞𝐬𝐭 𝐇𝐚𝐧𝐝𝐢𝐜𝐫𝐚𝐟𝐭 𝐅𝐞𝐬𝐭𝐢𝐯𝐚𝐥 🧵 Celebrating Culture 📍[GEOGRAPHIC_DATA] | […" at bounding box center [605, 355] width 288 height 39
click at [728, 364] on input "𝐈𝐧𝐝𝐢𝐚’𝐬 𝐅𝐢𝐧𝐞𝐬𝐭 𝐇𝐚𝐧𝐝𝐢𝐜𝐫𝐚𝐟𝐭 𝐅𝐞𝐬𝐭𝐢𝐯𝐚𝐥 🧵 Celebrating Culture 📍[GEOGRAPHIC_DATA] | […" at bounding box center [605, 355] width 288 height 39
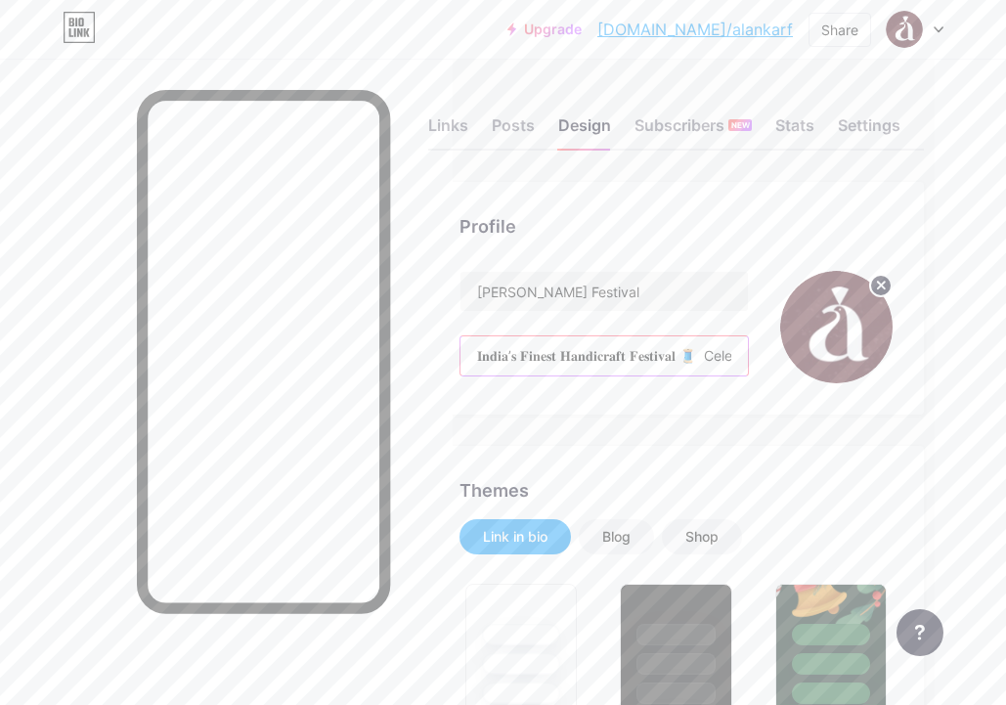
click at [723, 364] on input "𝐈𝐧𝐝𝐢𝐚’𝐬 𝐅𝐢𝐧𝐞𝐬𝐭 𝐇𝐚𝐧𝐝𝐢𝐜𝐫𝐚𝐟𝐭 𝐅𝐞𝐬𝐭𝐢𝐯𝐚𝐥 🧵 Celebrating Culture 📍[GEOGRAPHIC_DATA] | […" at bounding box center [605, 355] width 288 height 39
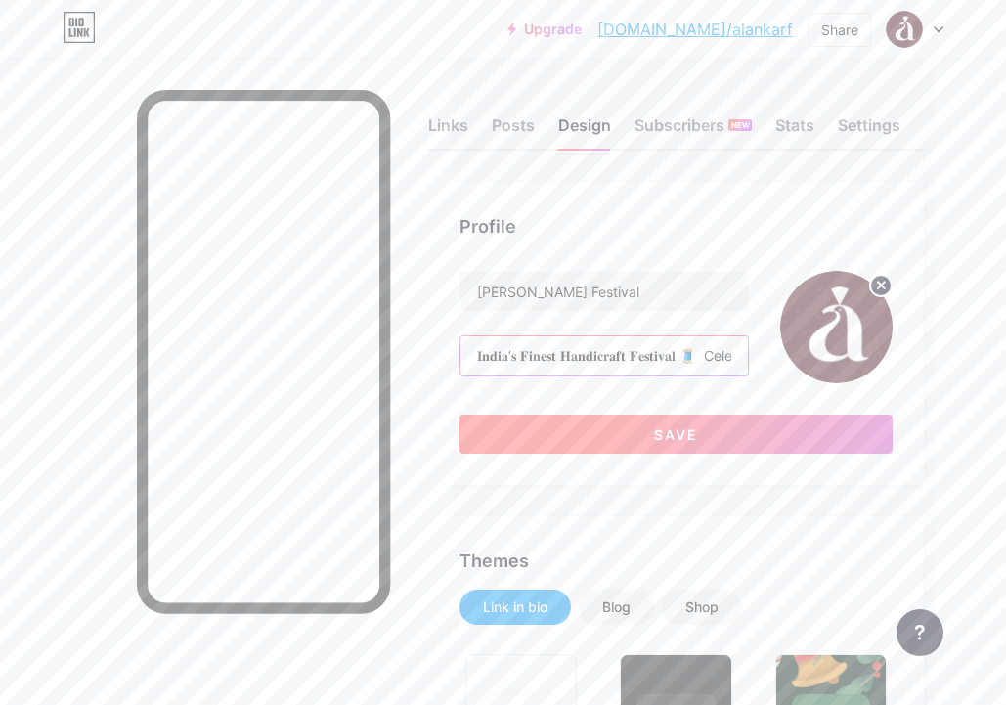
type input "𝐈𝐧𝐝𝐢𝐚’𝐬 𝐅𝐢𝐧𝐞𝐬𝐭 𝐇𝐚𝐧𝐝𝐢𝐜𝐫𝐚𝐟𝐭 𝐅𝐞𝐬𝐭𝐢𝐯𝐚𝐥 🧵 Celebrating Culture 📍[GEOGRAPHIC_DATA] | […"
click at [722, 442] on button "Save" at bounding box center [676, 434] width 433 height 39
type input "#4d141e"
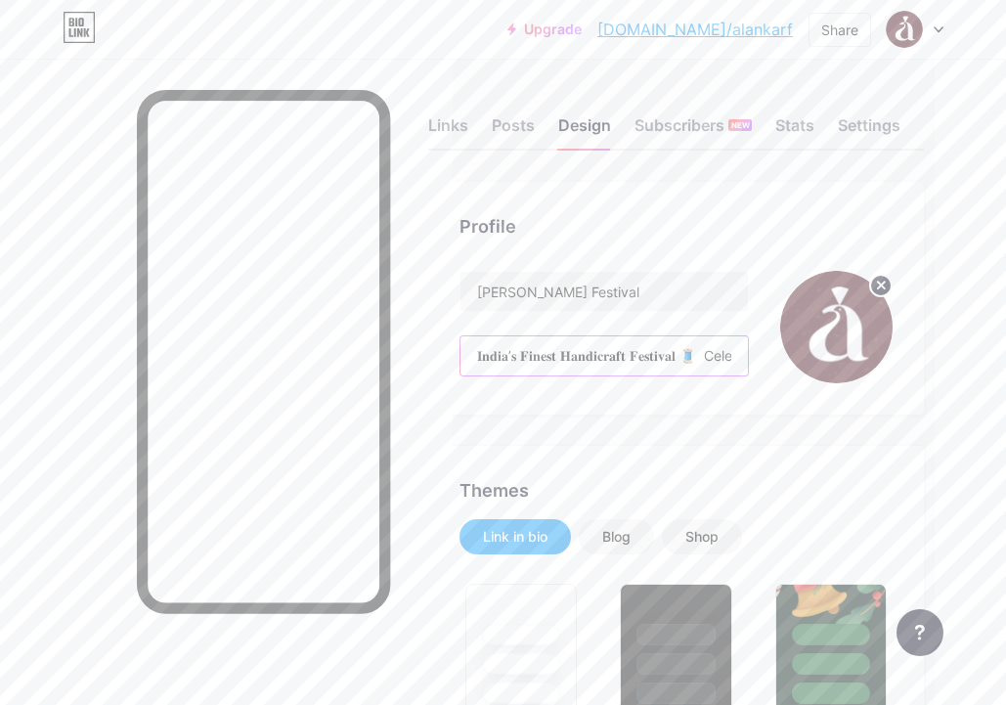
drag, startPoint x: 721, startPoint y: 361, endPoint x: 573, endPoint y: 356, distance: 147.8
click at [573, 356] on input "𝐈𝐧𝐝𝐢𝐚’𝐬 𝐅𝐢𝐧𝐞𝐬𝐭 𝐇𝐚𝐧𝐝𝐢𝐜𝐫𝐚𝐟𝐭 𝐅𝐞𝐬𝐭𝐢𝐯𝐚𝐥 🧵 Celebrating Culture 📍[GEOGRAPHIC_DATA] | […" at bounding box center [605, 355] width 288 height 39
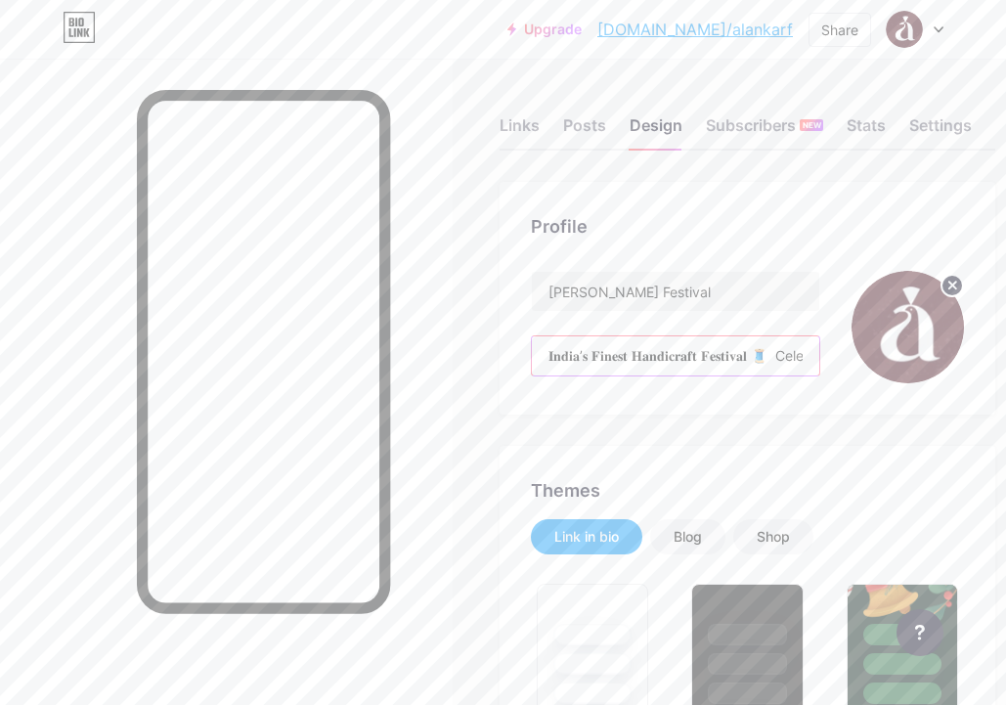
click at [573, 356] on input "𝐈𝐧𝐝𝐢𝐚’𝐬 𝐅𝐢𝐧𝐞𝐬𝐭 𝐇𝐚𝐧𝐝𝐢𝐜𝐫𝐚𝐟𝐭 𝐅𝐞𝐬𝐭𝐢𝐯𝐚𝐥 🧵 Celebrating Culture 📍[GEOGRAPHIC_DATA] | […" at bounding box center [676, 355] width 288 height 39
click at [556, 363] on input "𝐈𝐧𝐝𝐢𝐚’𝐬 𝐅𝐢𝐧𝐞𝐬𝐭 𝐇𝐚𝐧𝐝𝐢𝐜𝐫𝐚𝐟𝐭 𝐅𝐞𝐬𝐭𝐢𝐯𝐚𝐥 🧵 Celebrating Culture 📍[GEOGRAPHIC_DATA] | […" at bounding box center [676, 355] width 288 height 39
click at [550, 360] on input "𝐈𝐧𝐝𝐢𝐚’𝐬 𝐅𝐢𝐧𝐞𝐬𝐭 𝐇𝐚𝐧𝐝𝐢𝐜𝐫𝐚𝐟𝐭 𝐅𝐞𝐬𝐭𝐢𝐯𝐚𝐥 🧵 Celebrating Culture 📍[GEOGRAPHIC_DATA] | […" at bounding box center [676, 355] width 288 height 39
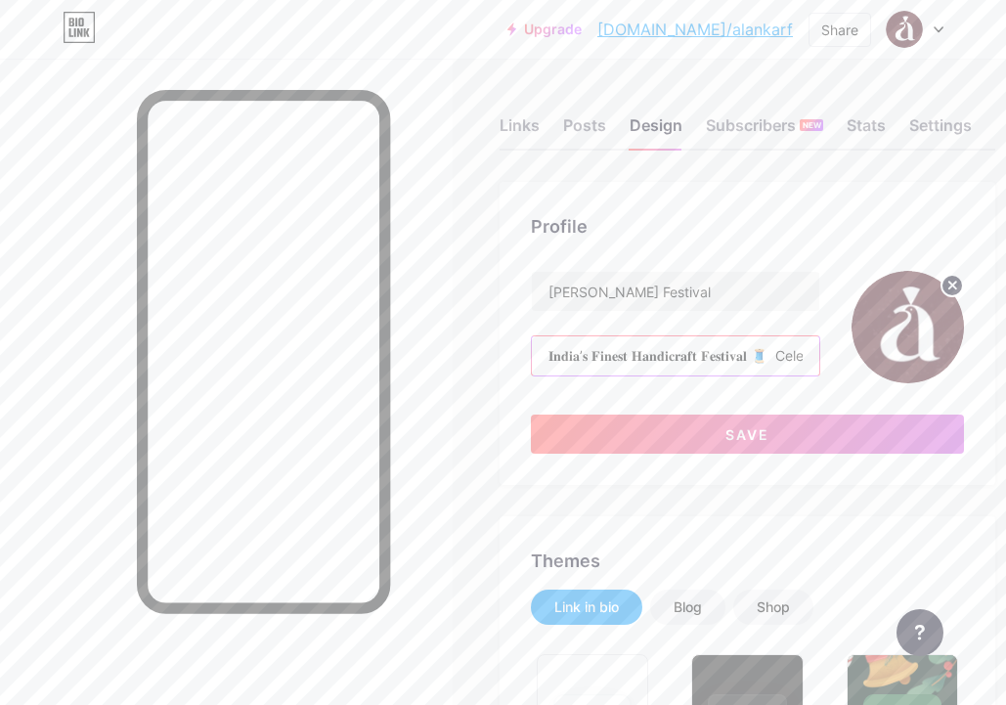
click at [714, 353] on input "𝐈𝐧𝐝𝐢𝐚’𝐬 𝐅𝐢𝐧𝐞𝐬𝐭 𝐇𝐚𝐧𝐝𝐢𝐜𝐫𝐚𝐟𝐭 𝐅𝐞𝐬𝐭𝐢𝐯𝐚𝐥 🧵 Celebrating Culture 📍[GEOGRAPHIC_DATA] | […" at bounding box center [676, 355] width 288 height 39
type input "𝐈𝐧𝐝𝐢𝐚’𝐬 𝐅𝐢𝐧𝐞𝐬𝐭 𝐇𝐚𝐧𝐝𝐢𝐜𝐫𝐚𝐟𝐭 𝐅𝐞𝐬𝐭𝐢𝐯𝐚𝐥 🧵 Celebrating Culture 📍[GEOGRAPHIC_DATA] |[D…"
